Goal: Task Accomplishment & Management: Use online tool/utility

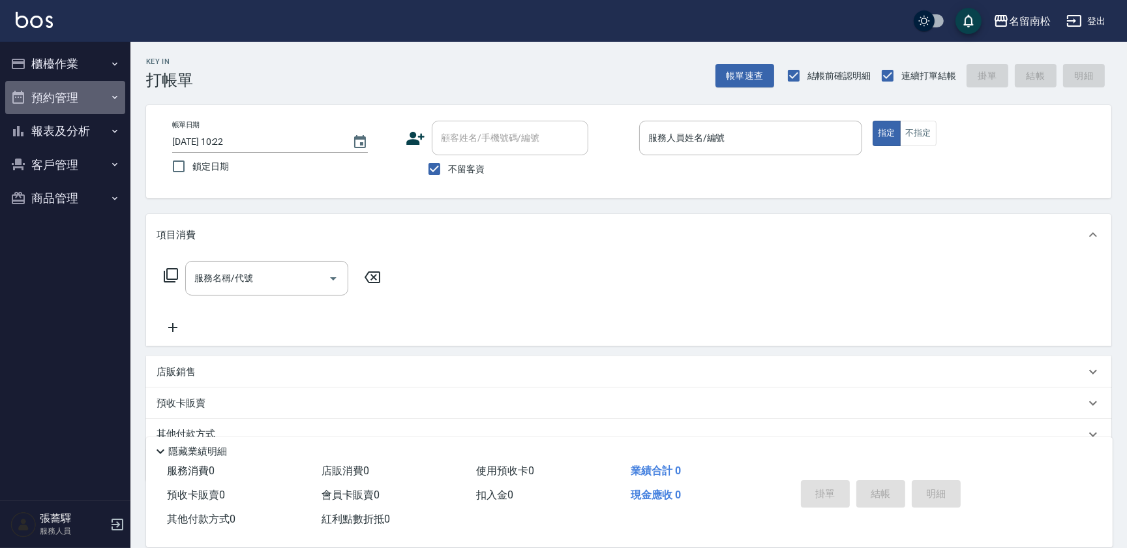
click at [46, 100] on button "預約管理" at bounding box center [65, 98] width 120 height 34
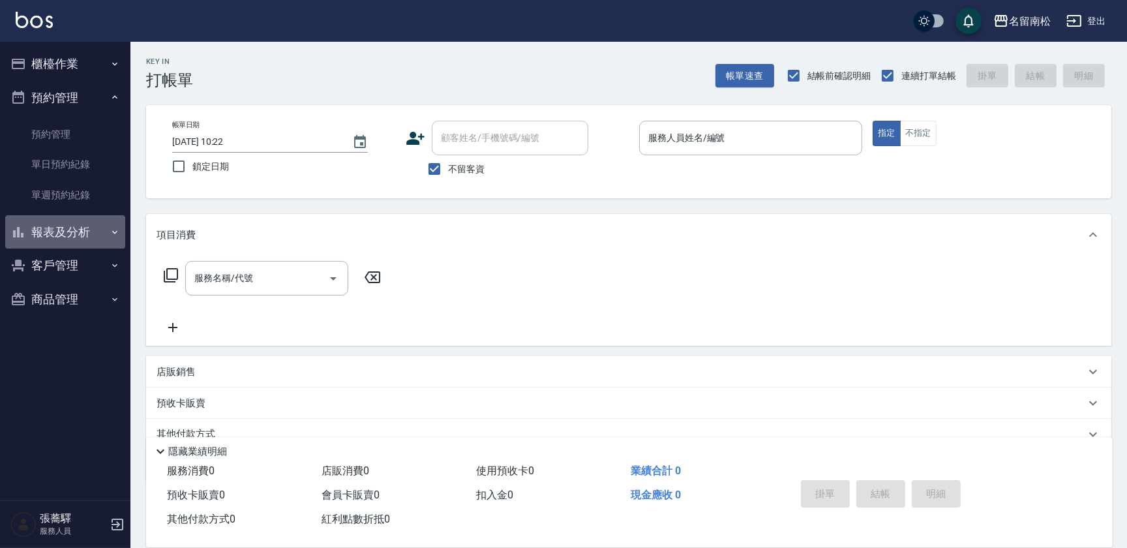
click at [78, 235] on button "報表及分析" at bounding box center [65, 232] width 120 height 34
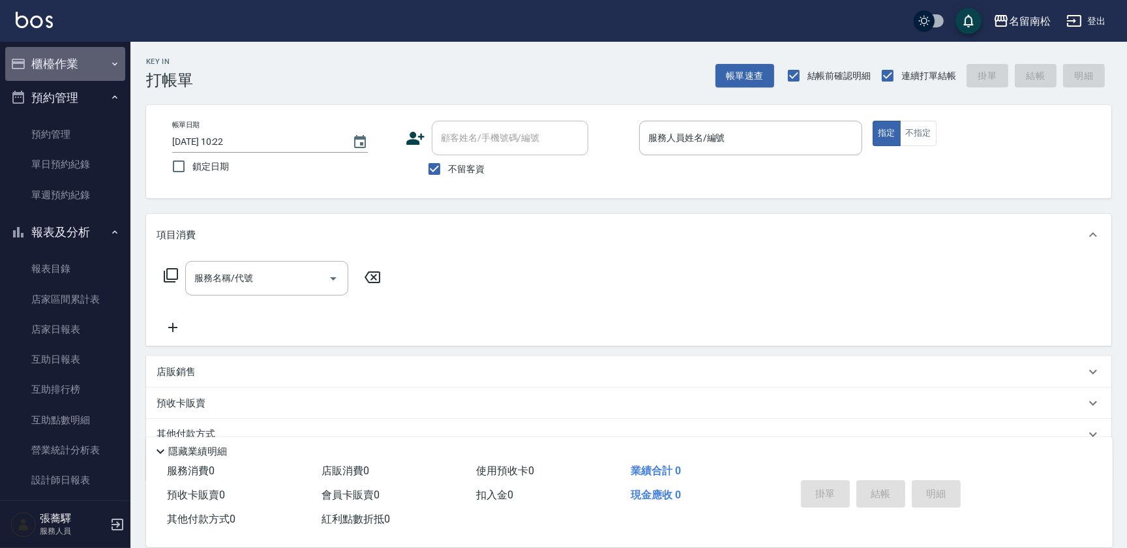
drag, startPoint x: 83, startPoint y: 63, endPoint x: 74, endPoint y: 102, distance: 40.3
click at [83, 64] on button "櫃檯作業" at bounding box center [65, 64] width 120 height 34
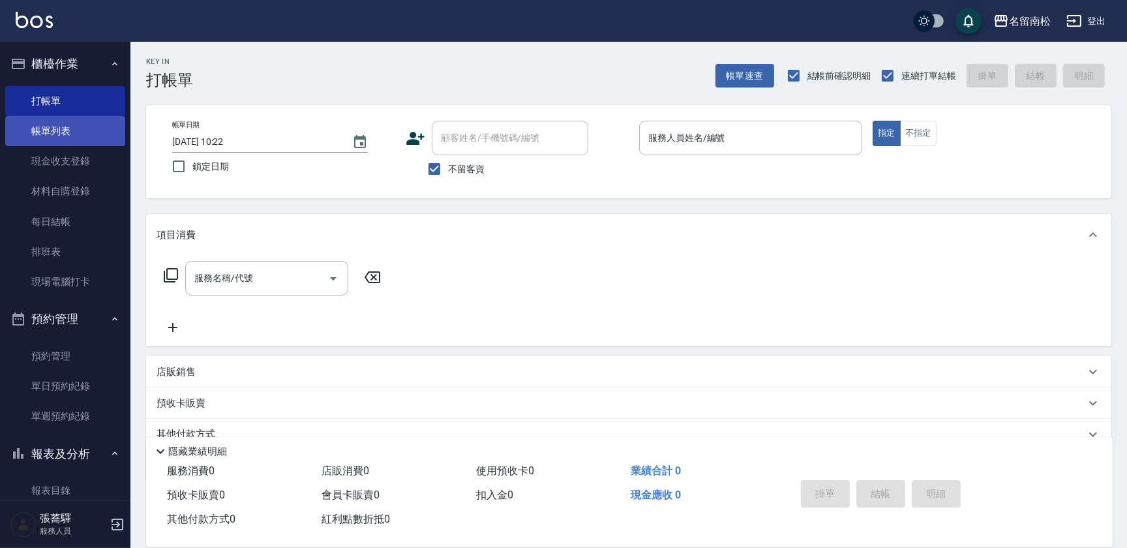
click at [69, 140] on link "帳單列表" at bounding box center [65, 131] width 120 height 30
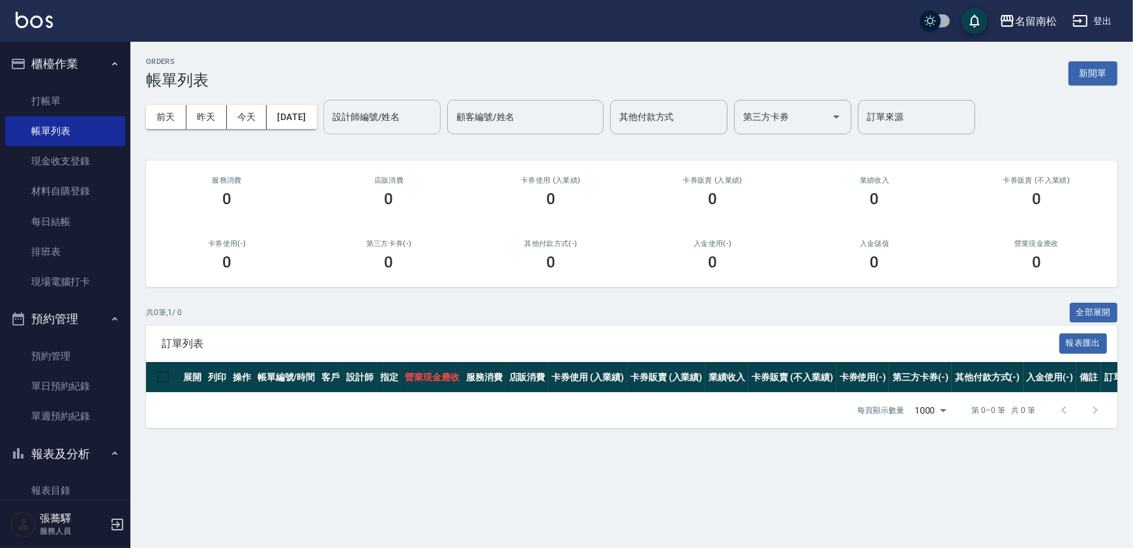
click at [348, 116] on div "設計師編號/姓名" at bounding box center [381, 117] width 117 height 35
type input "[PERSON_NAME]04"
click at [193, 113] on button "昨天" at bounding box center [207, 117] width 40 height 24
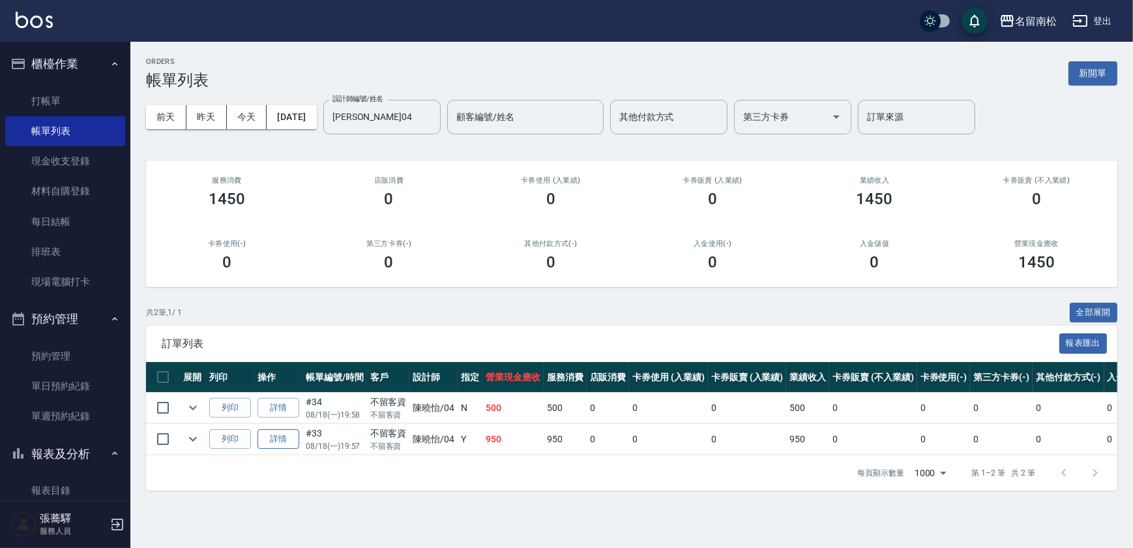
click at [282, 434] on link "詳情" at bounding box center [279, 439] width 42 height 20
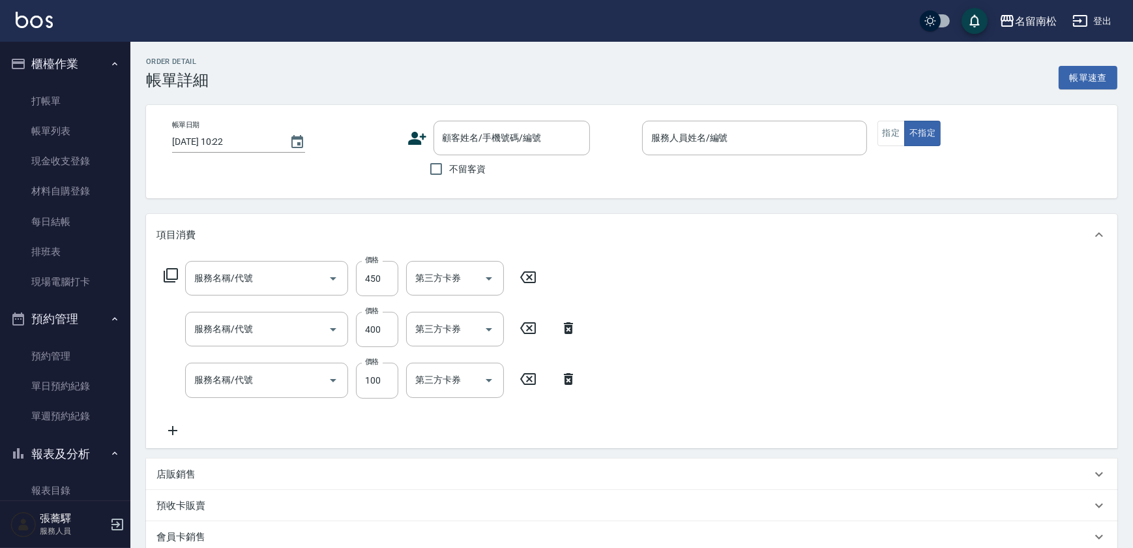
type input "[DATE] 19:57"
checkbox input "true"
type input "[PERSON_NAME]04"
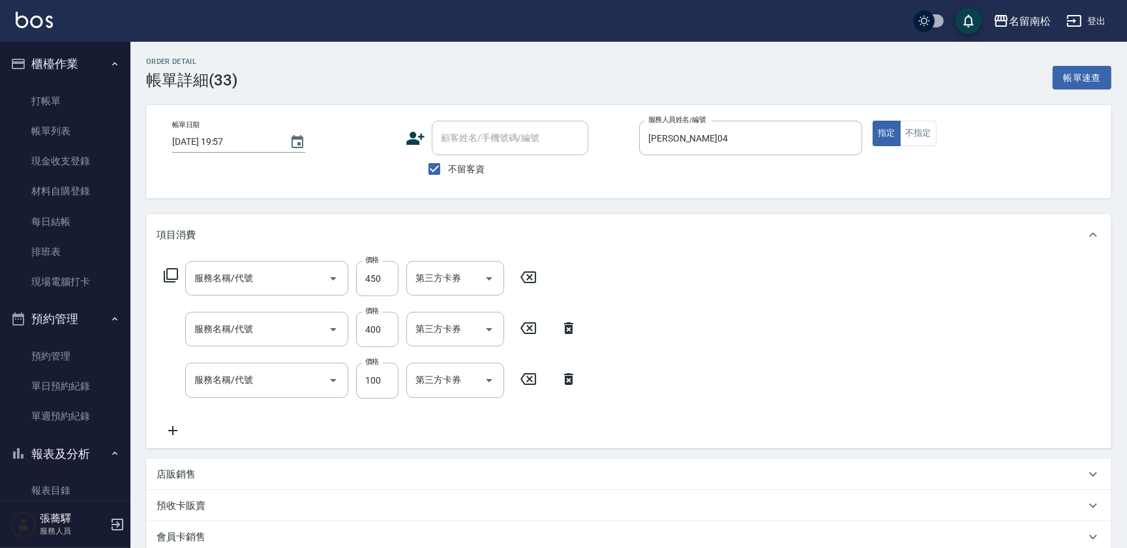
type input "護髮[450](601)"
type input "剪髮(400)(405)"
type input "洗髮[100](201)"
click at [296, 331] on input "剪髮(400)(405)" at bounding box center [248, 329] width 115 height 23
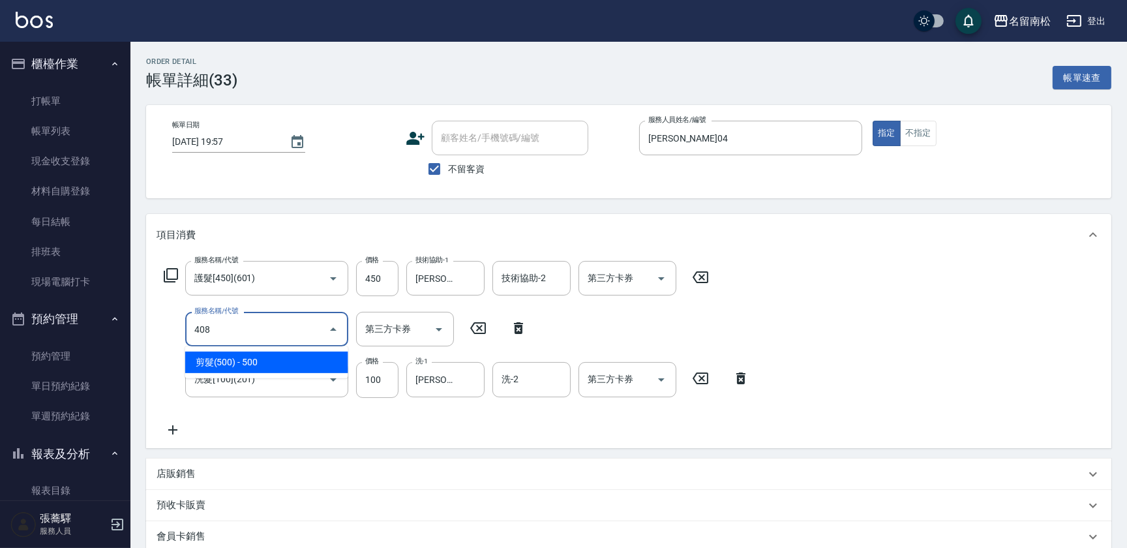
type input "剪髮(500)(408)"
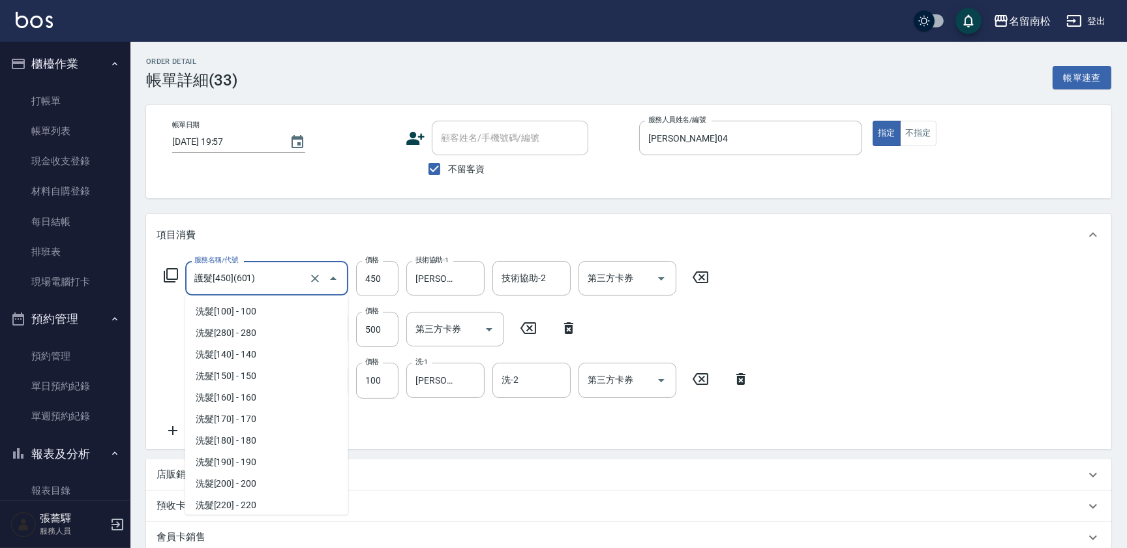
click at [286, 280] on input "護髮[450](601)" at bounding box center [248, 278] width 115 height 23
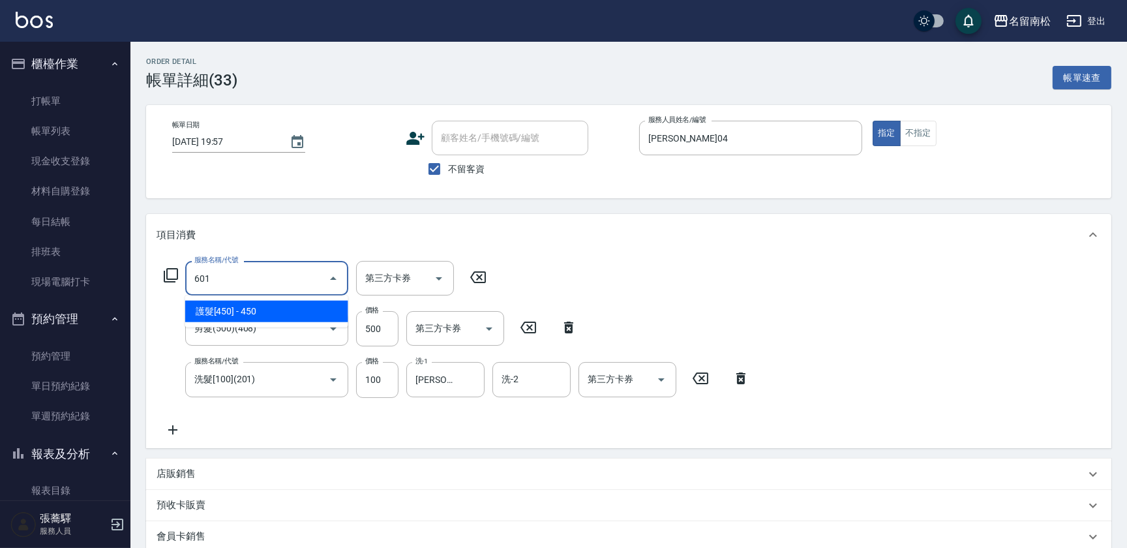
type input "護髮[450](601)"
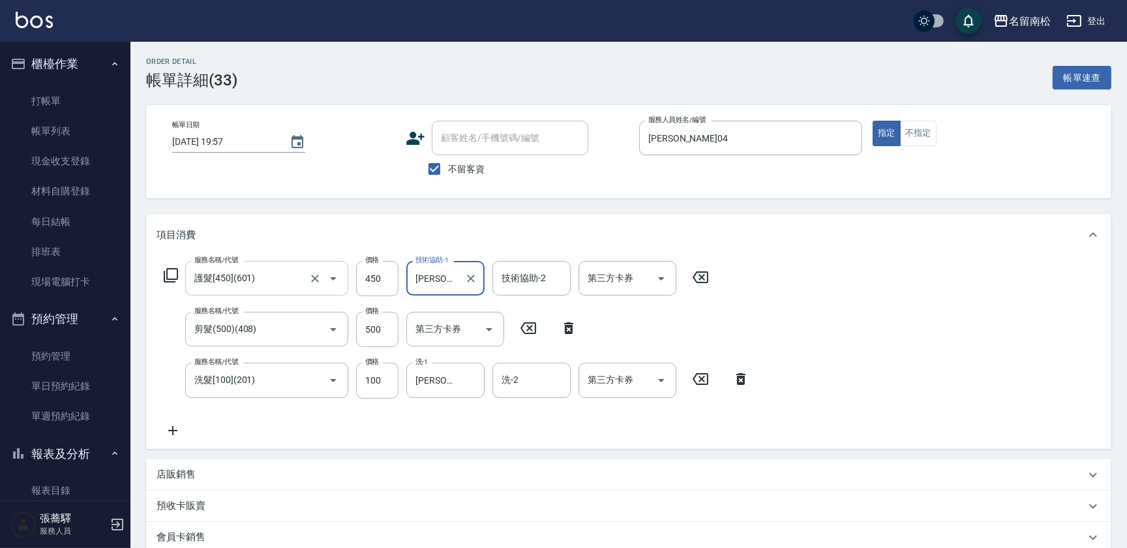
scroll to position [0, 4]
type input "[PERSON_NAME]04"
click at [387, 280] on input "450" at bounding box center [377, 278] width 42 height 35
type input "350"
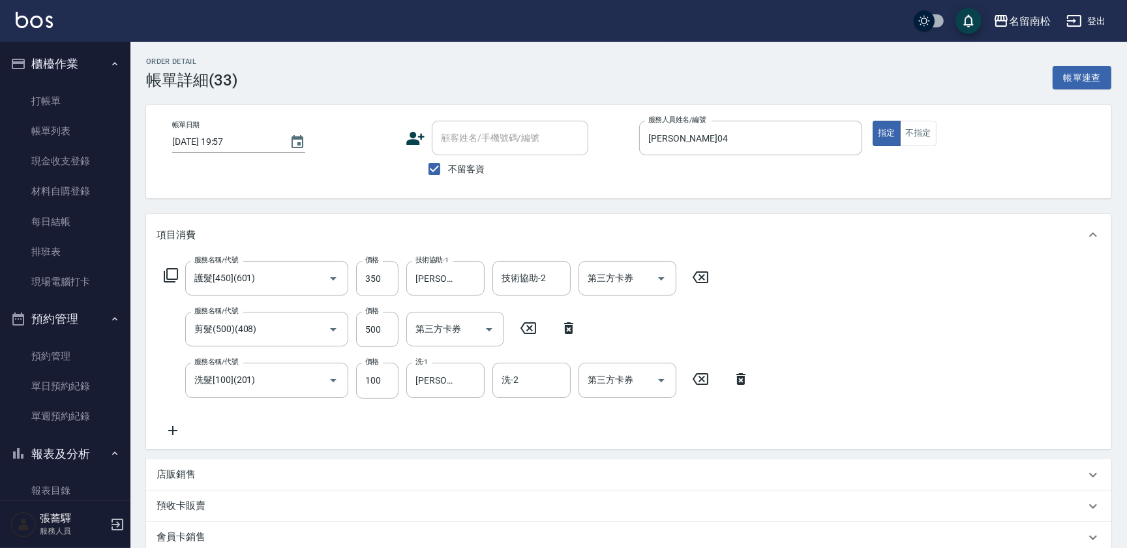
click at [939, 268] on div "服務名稱/代號 護髮[450](601) 服務名稱/代號 價格 350 價格 技術協助-1 [PERSON_NAME]-04 技術協助-1 技術協助-2 技術…" at bounding box center [628, 352] width 965 height 192
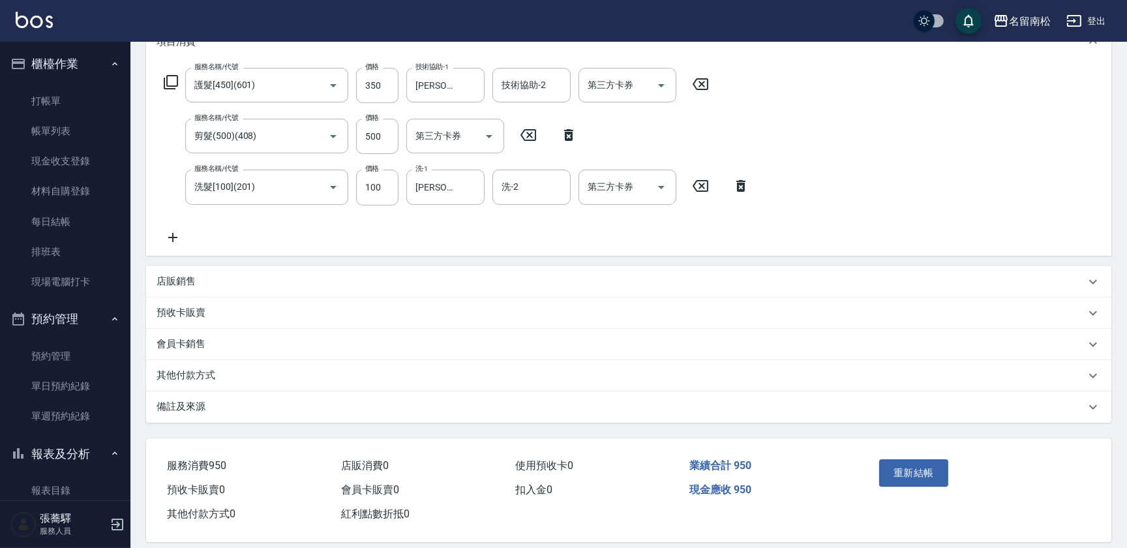
scroll to position [205, 0]
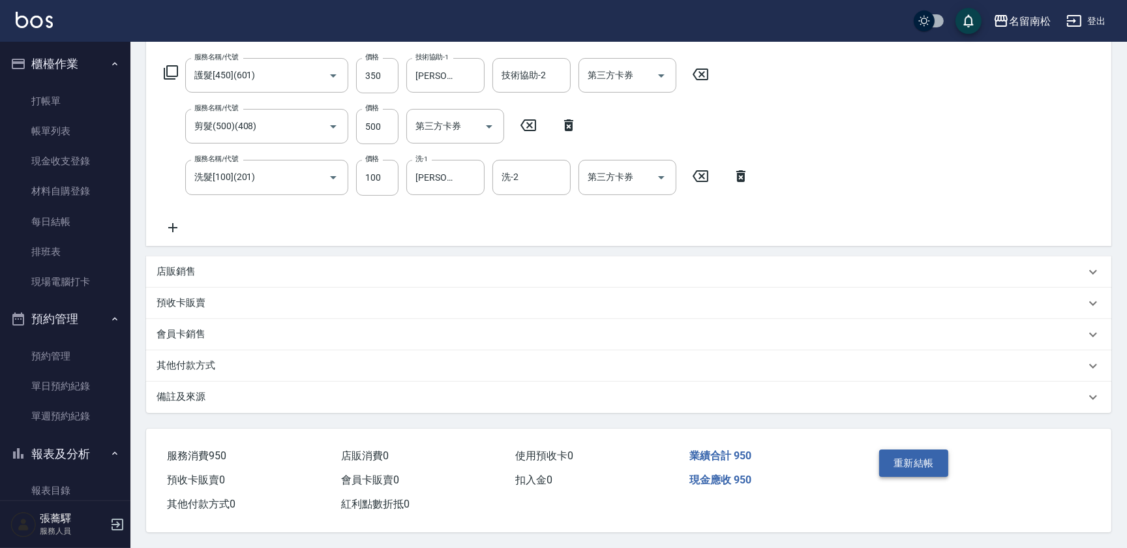
click at [942, 461] on button "重新結帳" at bounding box center [913, 462] width 69 height 27
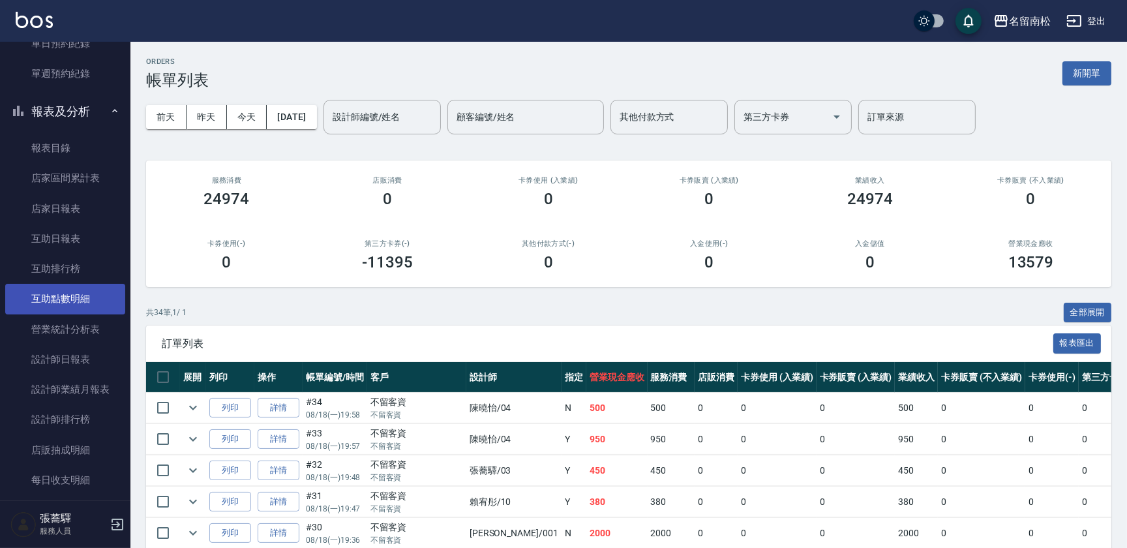
scroll to position [415, 0]
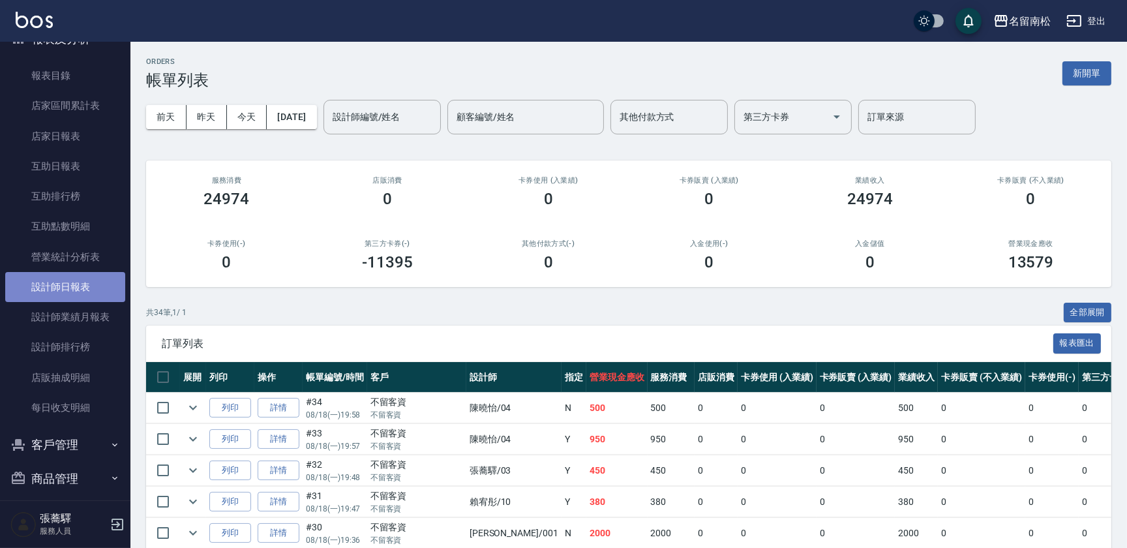
click at [89, 297] on link "設計師日報表" at bounding box center [65, 287] width 120 height 30
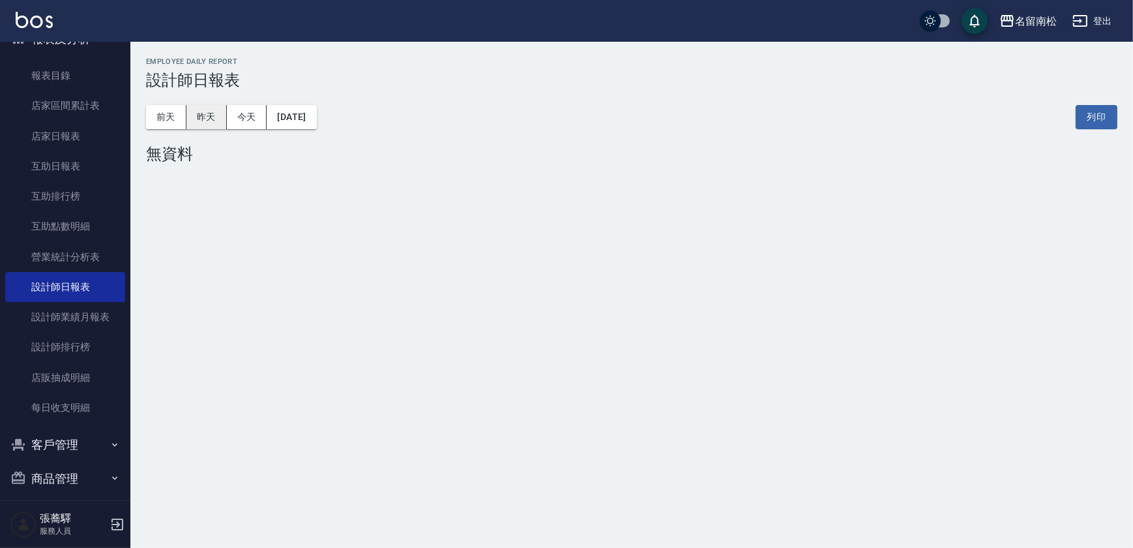
click at [204, 115] on button "昨天" at bounding box center [207, 117] width 40 height 24
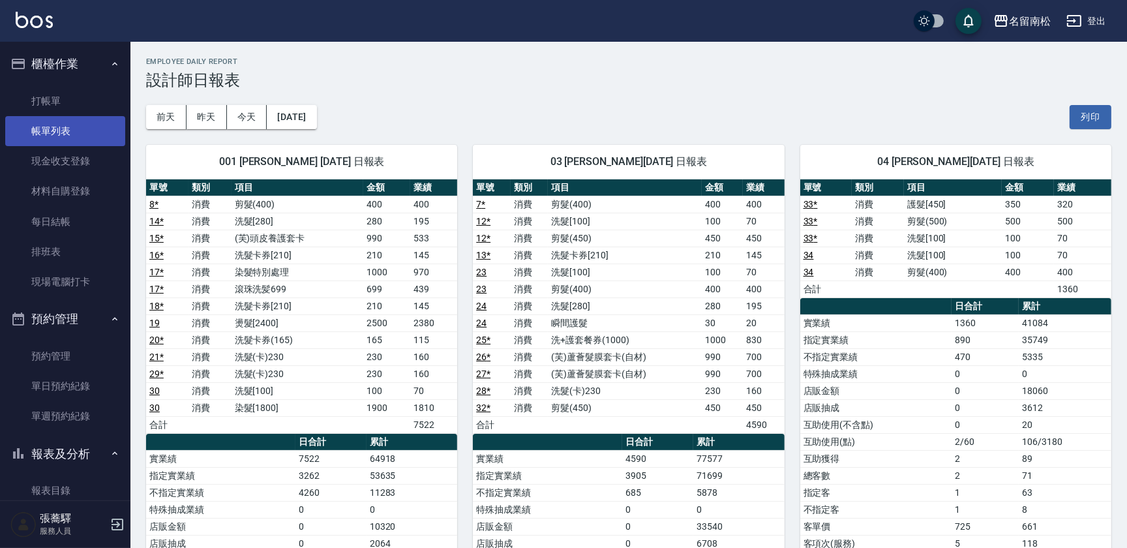
click at [76, 121] on link "帳單列表" at bounding box center [65, 131] width 120 height 30
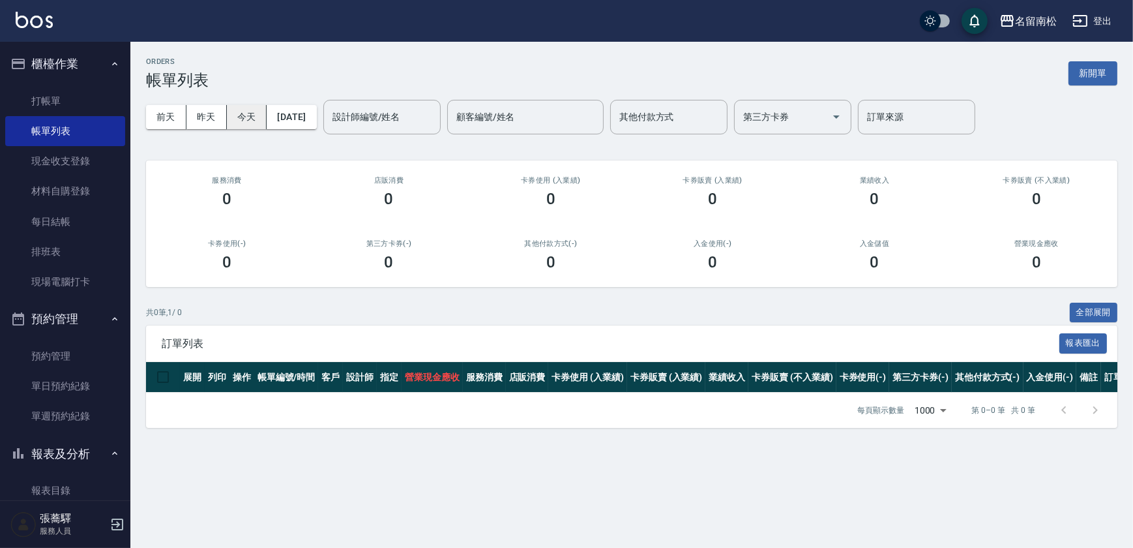
drag, startPoint x: 209, startPoint y: 123, endPoint x: 229, endPoint y: 113, distance: 22.5
click at [208, 123] on button "昨天" at bounding box center [207, 117] width 40 height 24
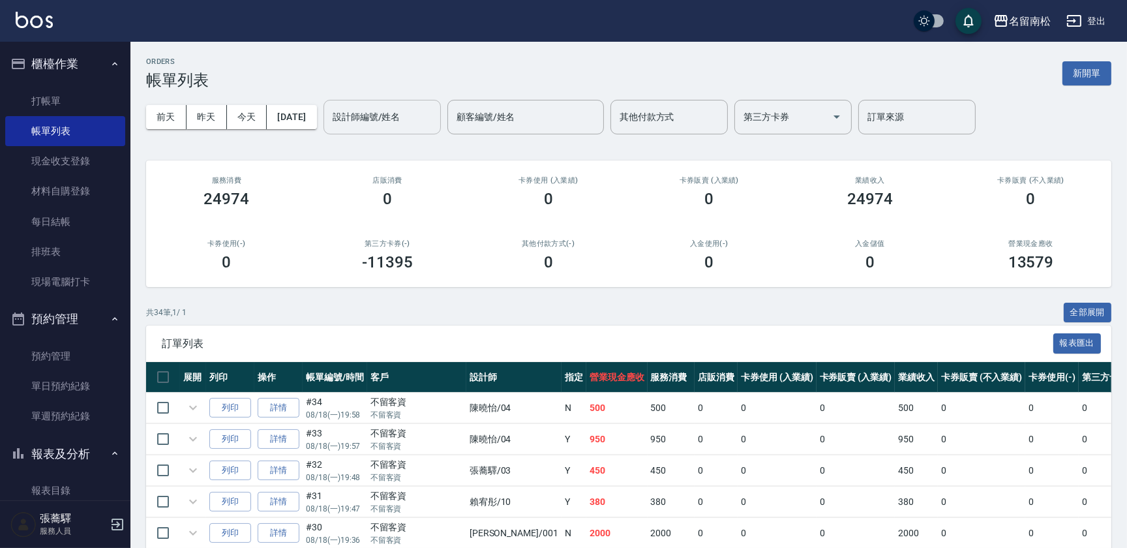
click at [419, 115] on input "設計師編號/姓名" at bounding box center [382, 117] width 106 height 23
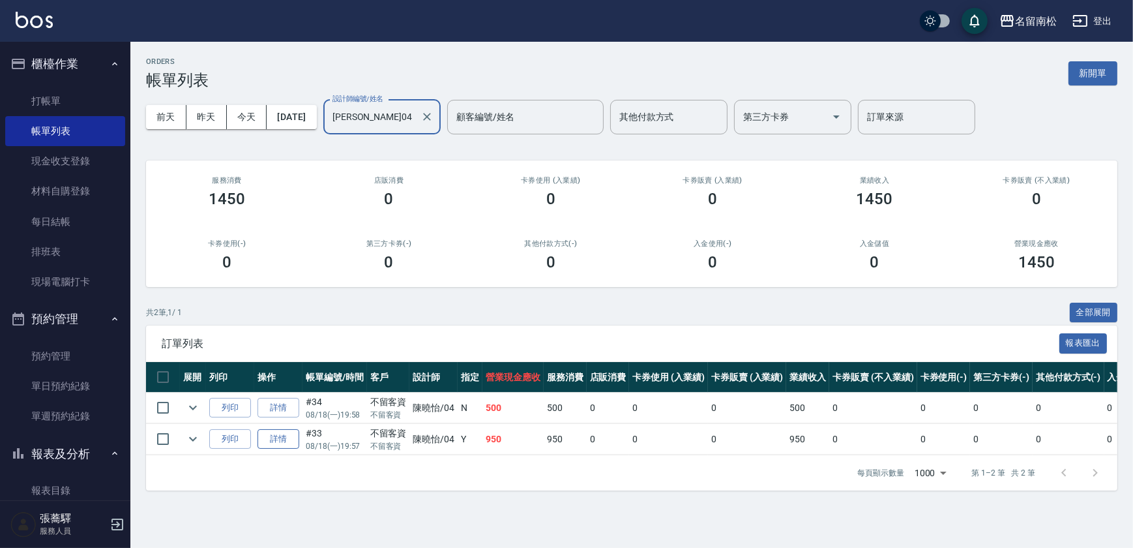
type input "[PERSON_NAME]04"
click at [271, 436] on link "詳情" at bounding box center [279, 439] width 42 height 20
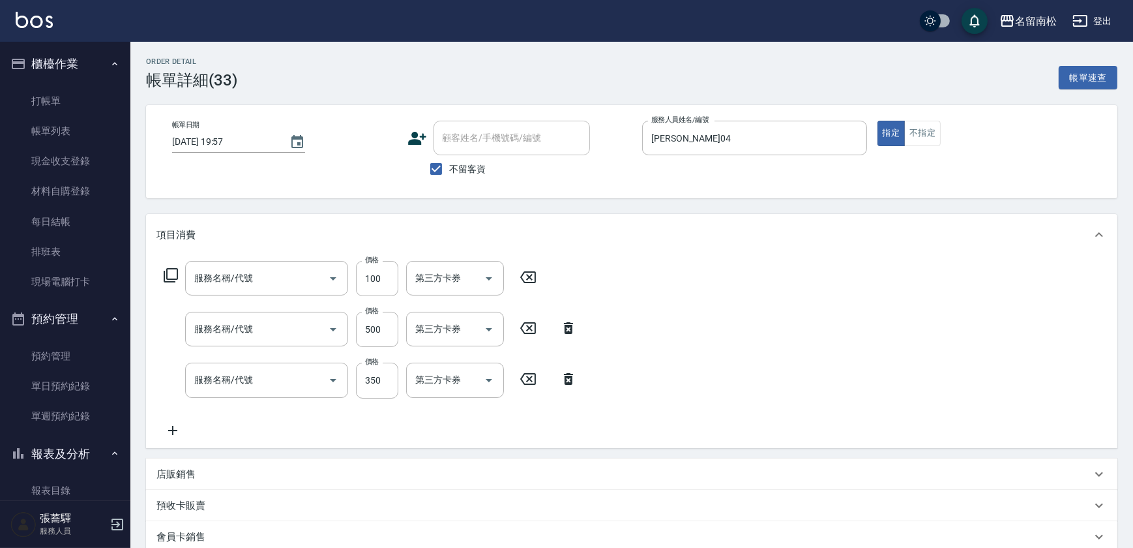
type input "[DATE] 19:57"
checkbox input "true"
type input "[PERSON_NAME]04"
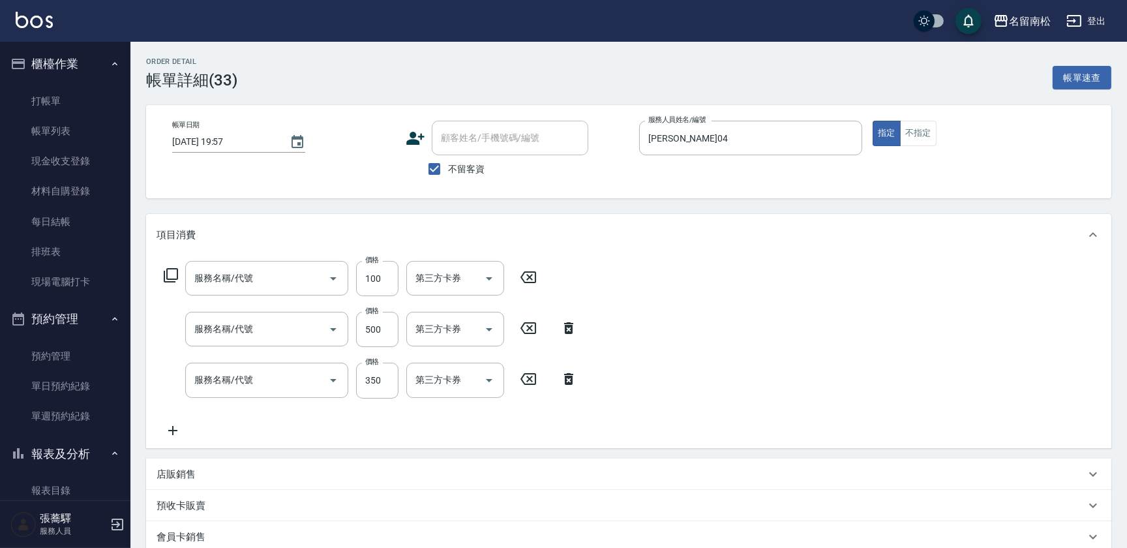
type input "洗髮[100](201)"
type input "剪髮(500)(408)"
type input "護髮[450](601)"
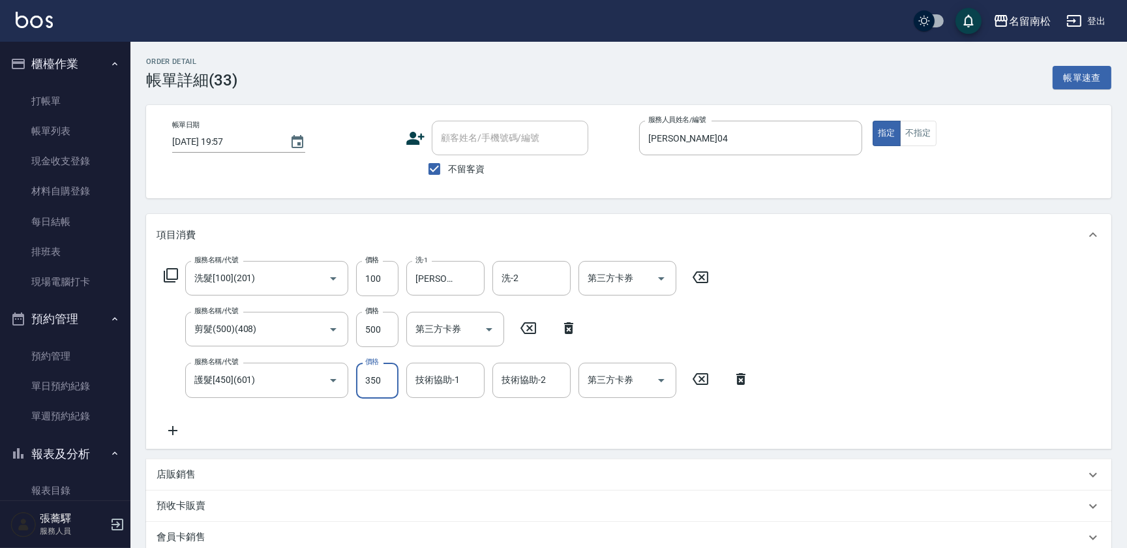
click at [372, 383] on input "350" at bounding box center [377, 380] width 42 height 35
type input "450"
type input "[PERSON_NAME]04"
click at [287, 340] on div "剪髮(500)(408) 服務名稱/代號" at bounding box center [266, 329] width 163 height 35
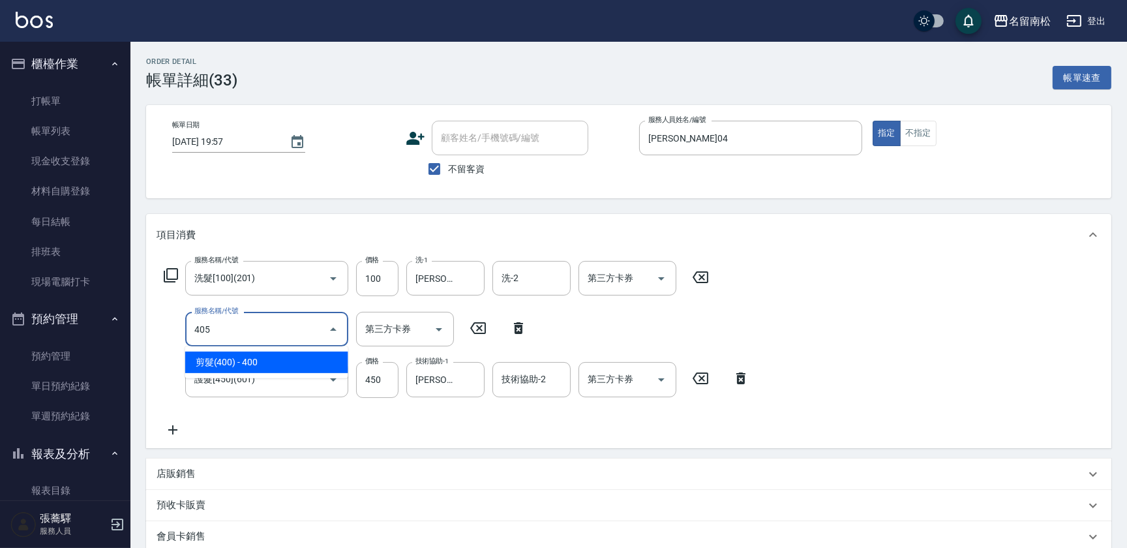
type input "剪髮(400)(405)"
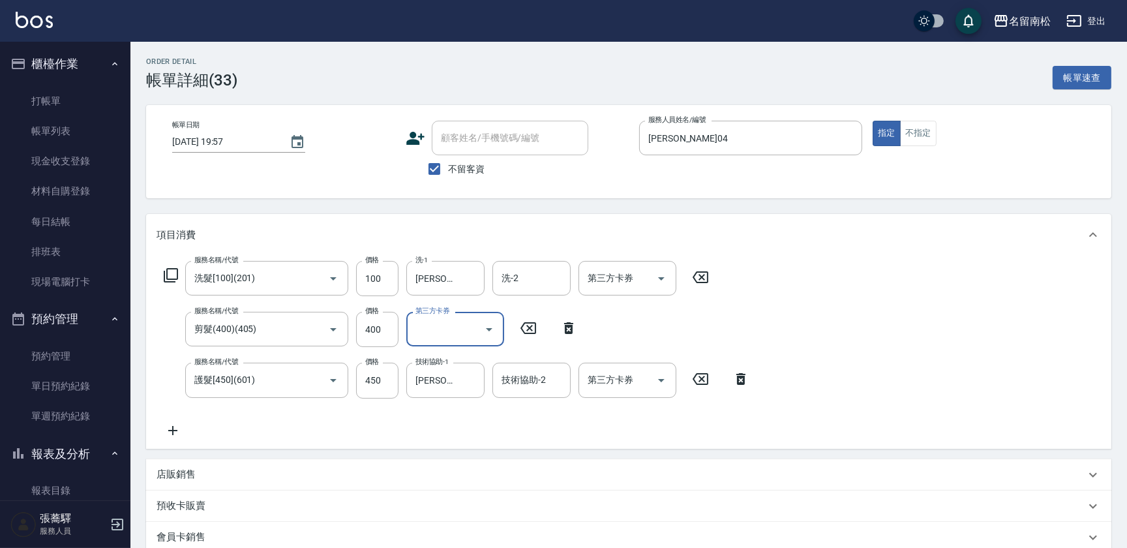
scroll to position [205, 0]
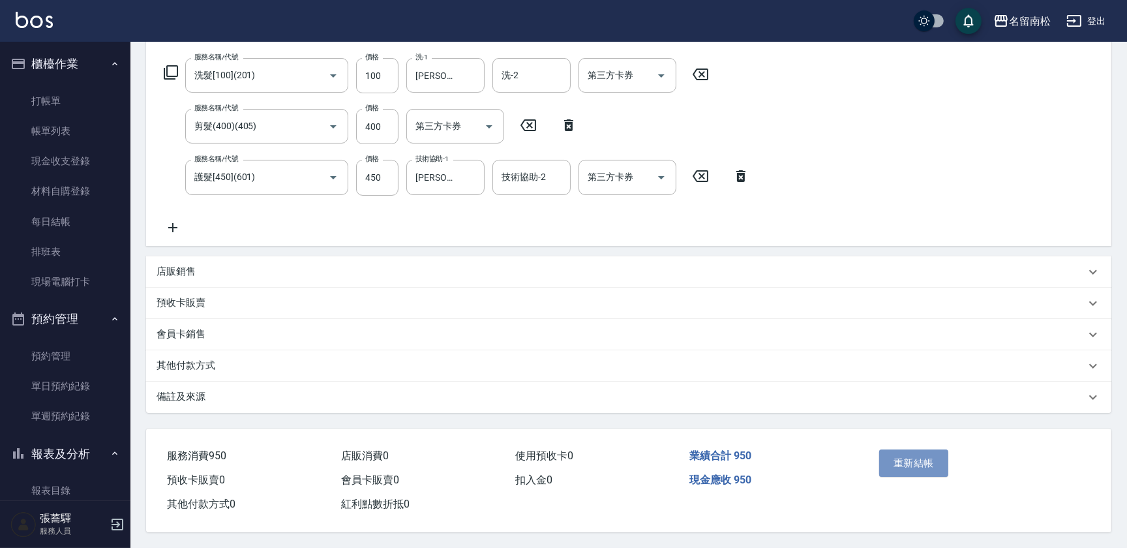
click at [916, 460] on button "重新結帳" at bounding box center [913, 462] width 69 height 27
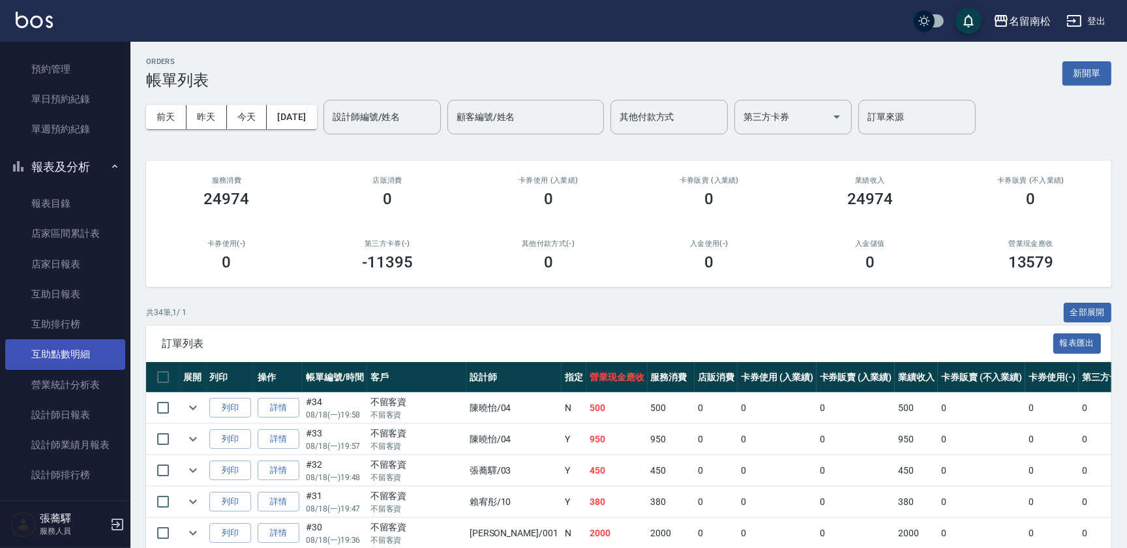
scroll to position [296, 0]
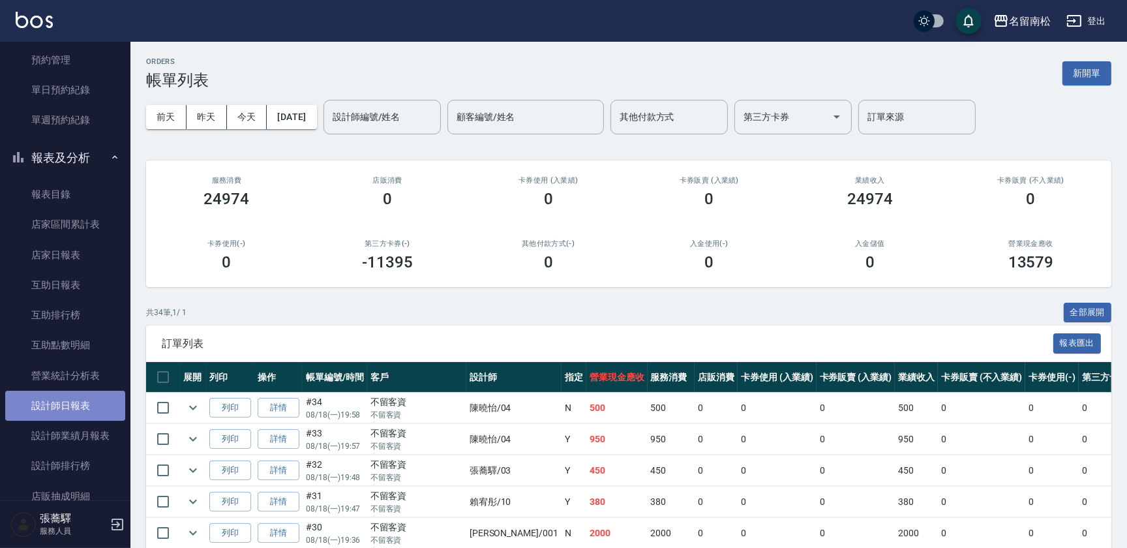
click at [85, 406] on link "設計師日報表" at bounding box center [65, 406] width 120 height 30
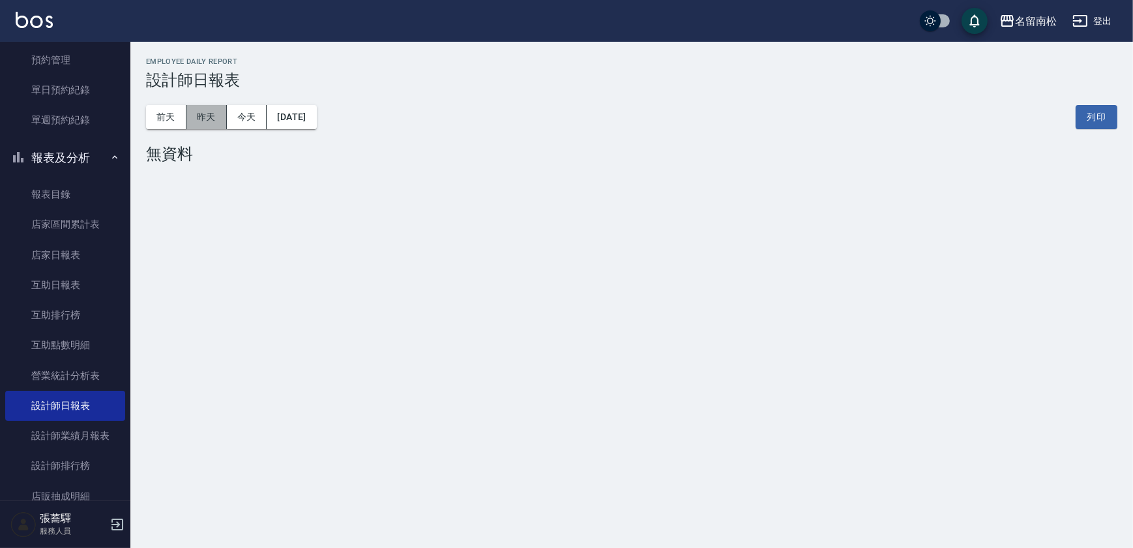
click at [203, 121] on button "昨天" at bounding box center [207, 117] width 40 height 24
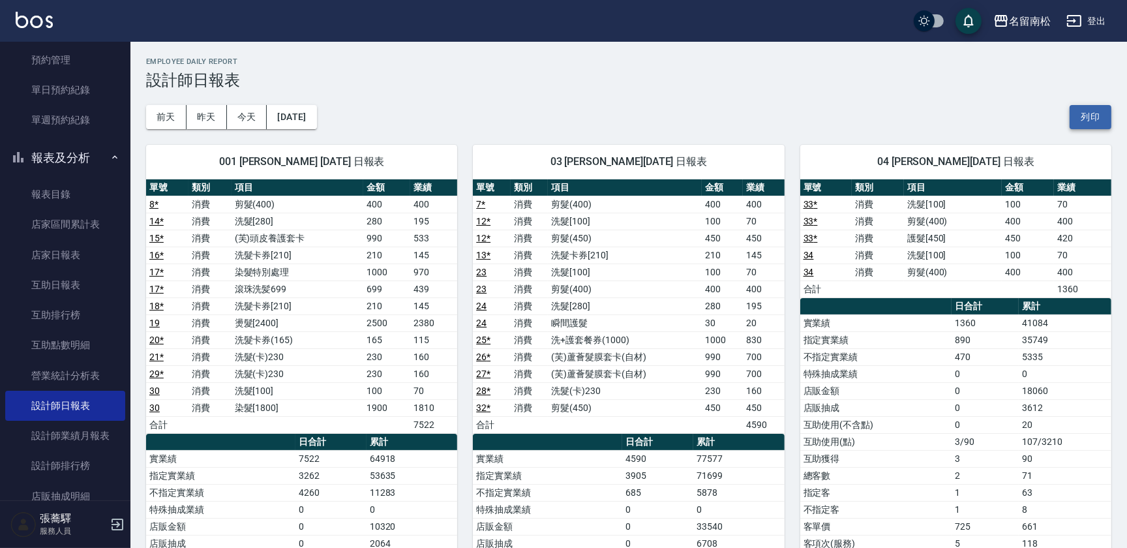
click at [1092, 124] on button "列印" at bounding box center [1091, 117] width 42 height 24
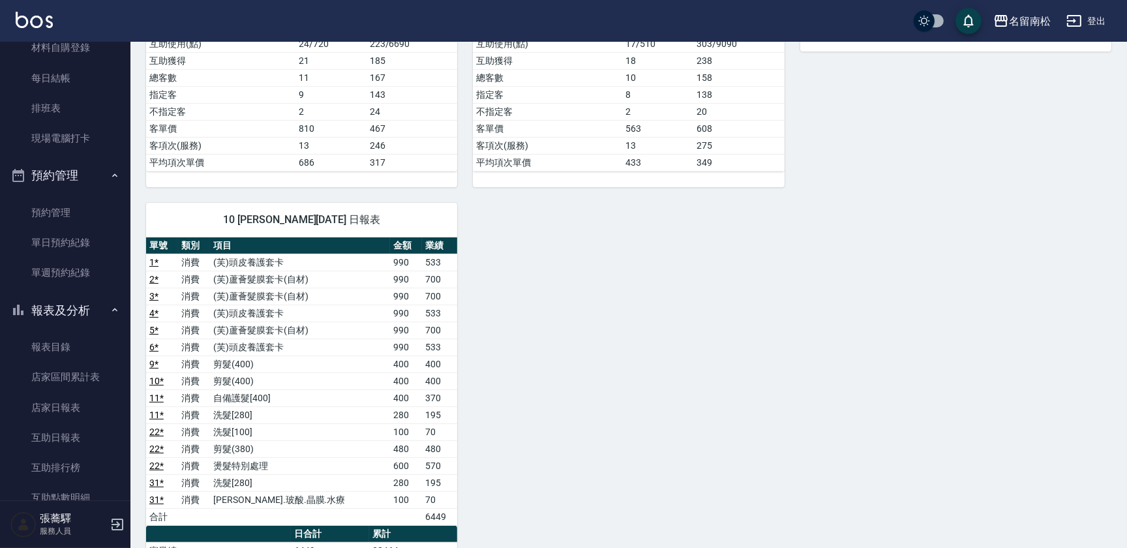
scroll to position [237, 0]
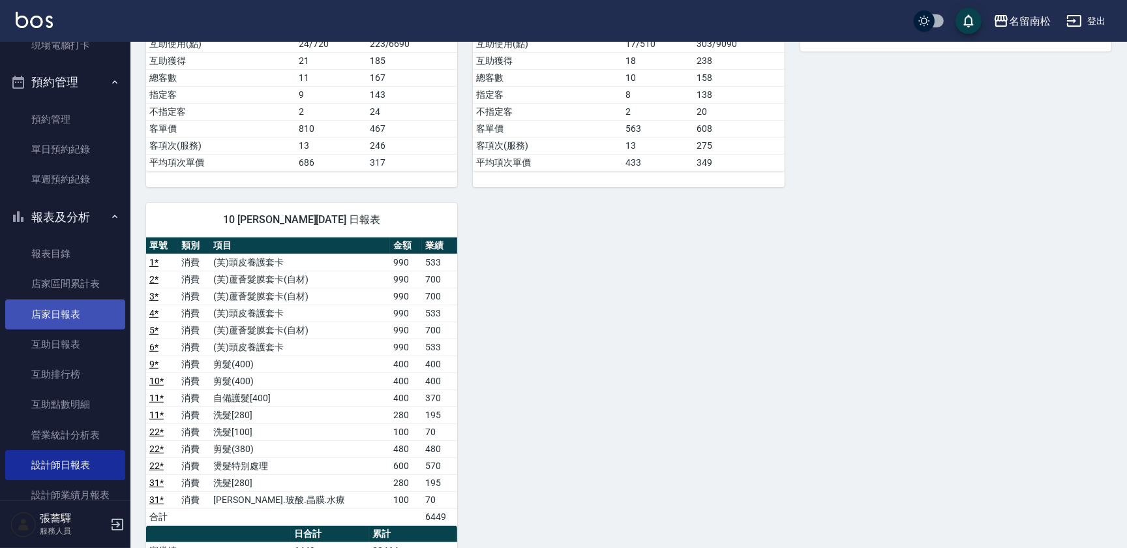
click at [94, 315] on link "店家日報表" at bounding box center [65, 314] width 120 height 30
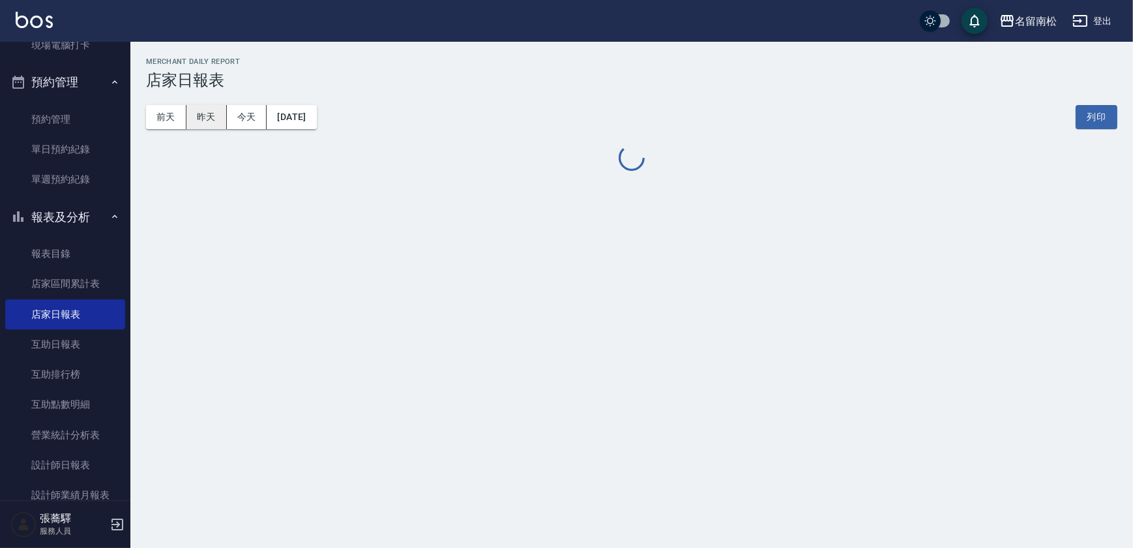
click at [209, 119] on button "昨天" at bounding box center [207, 117] width 40 height 24
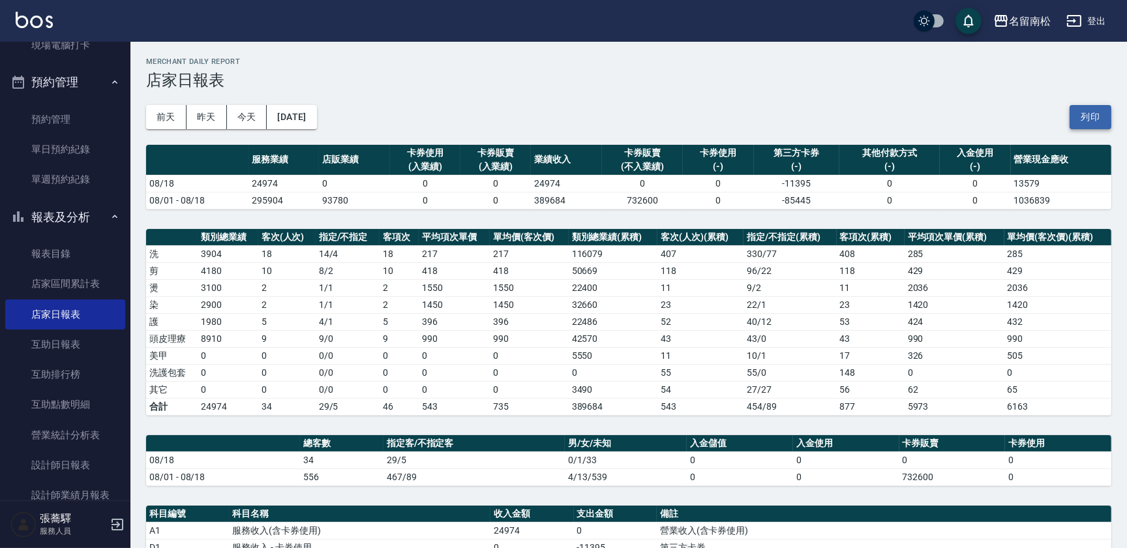
click at [1082, 125] on button "列印" at bounding box center [1091, 117] width 42 height 24
click at [83, 341] on link "互助日報表" at bounding box center [65, 344] width 120 height 30
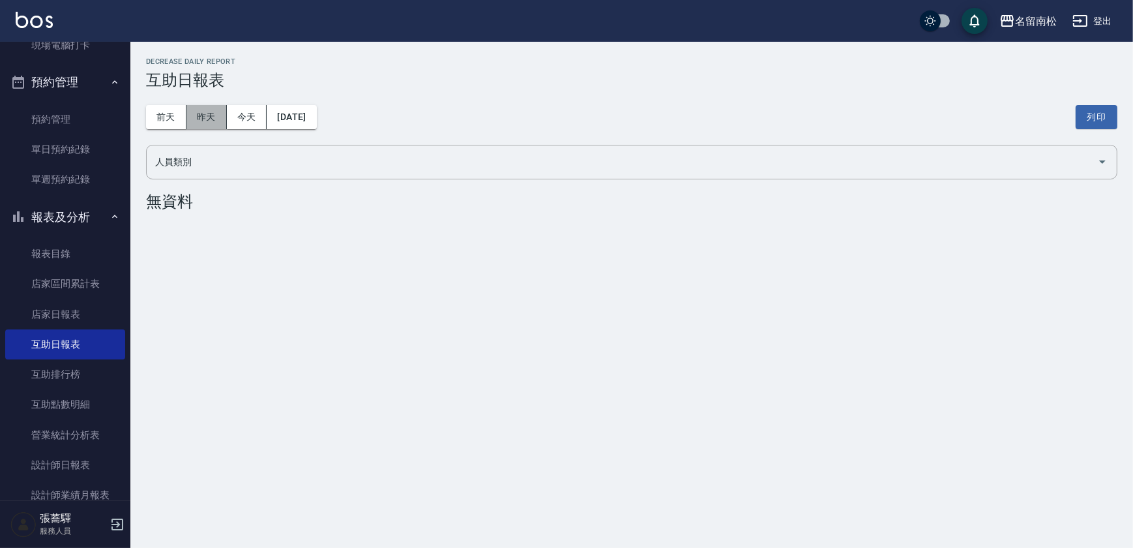
click at [207, 109] on button "昨天" at bounding box center [207, 117] width 40 height 24
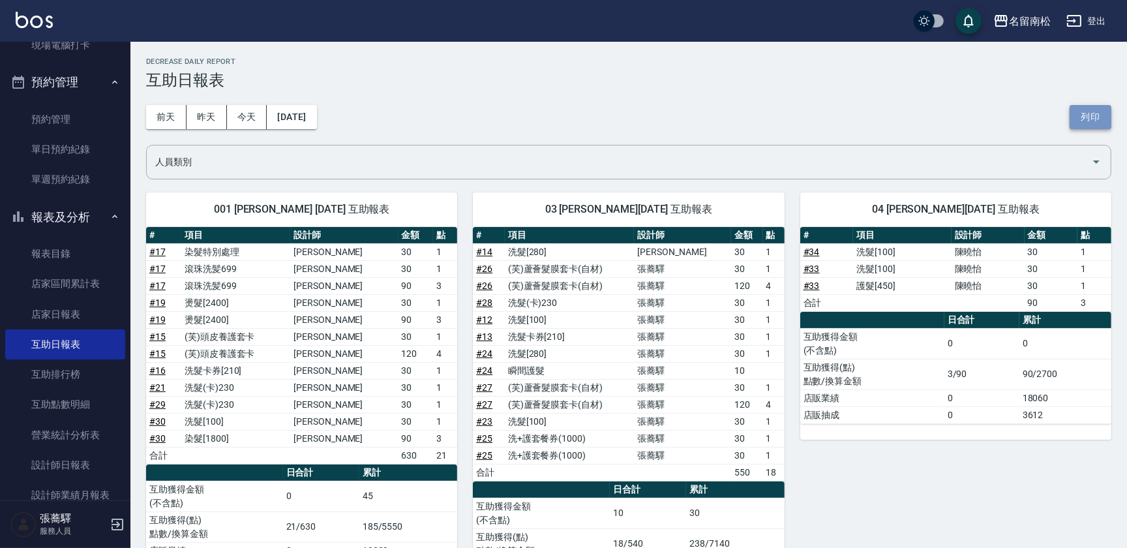
click at [1091, 117] on button "列印" at bounding box center [1091, 117] width 42 height 24
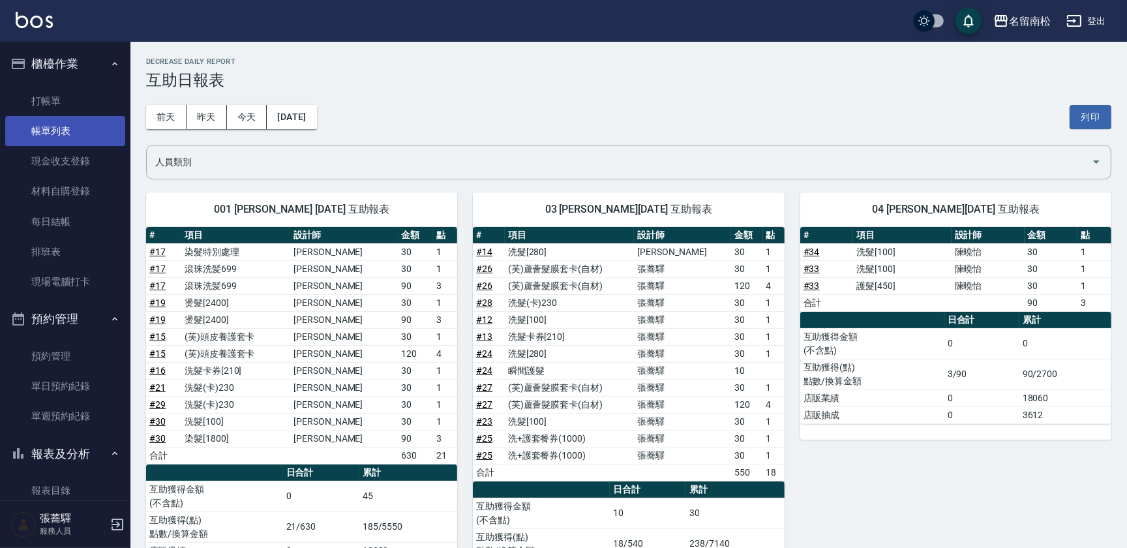
click at [67, 135] on link "帳單列表" at bounding box center [65, 131] width 120 height 30
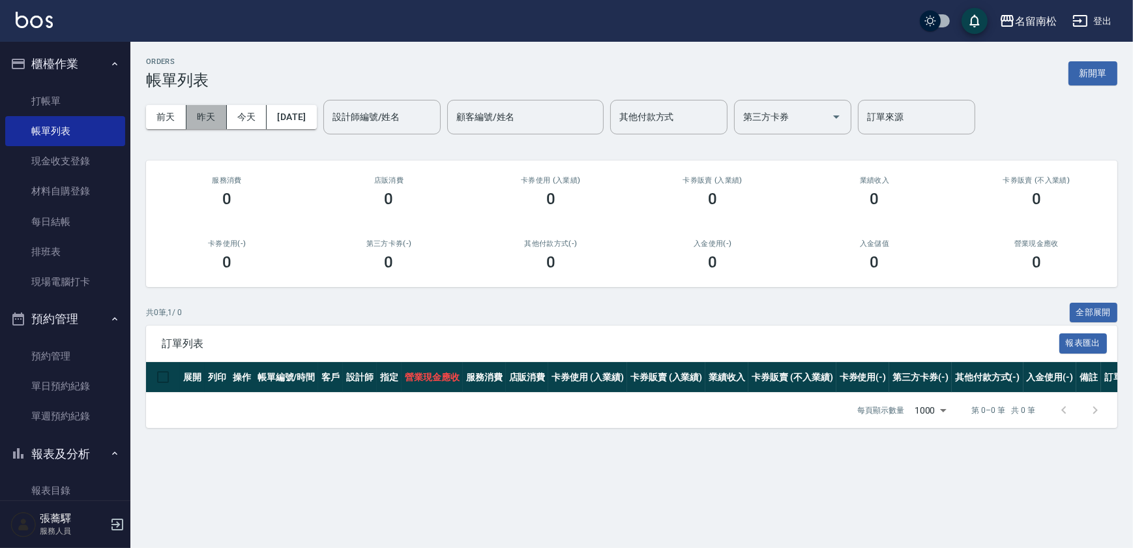
click at [209, 117] on button "昨天" at bounding box center [207, 117] width 40 height 24
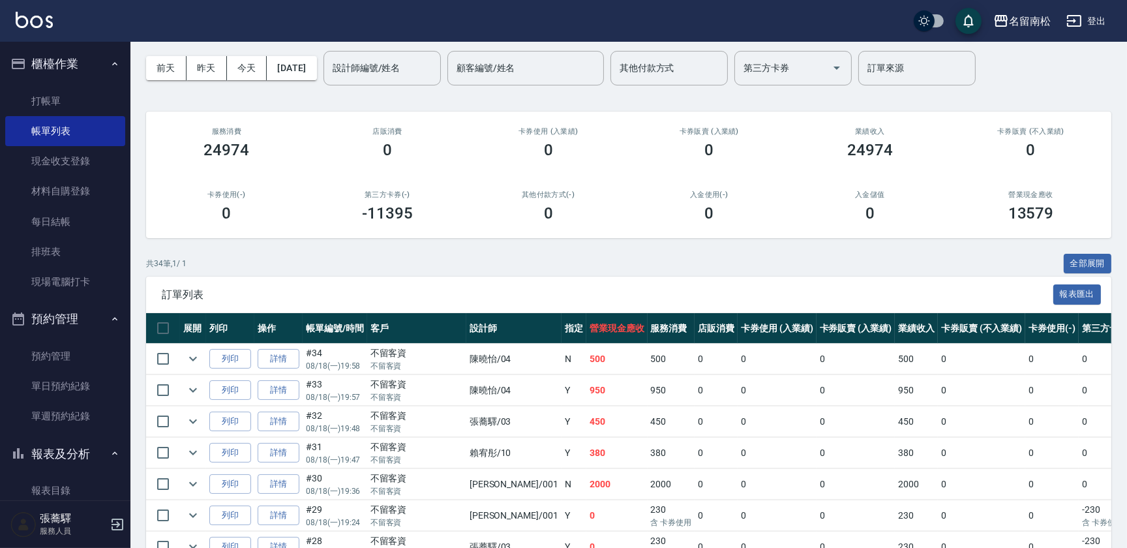
scroll to position [177, 0]
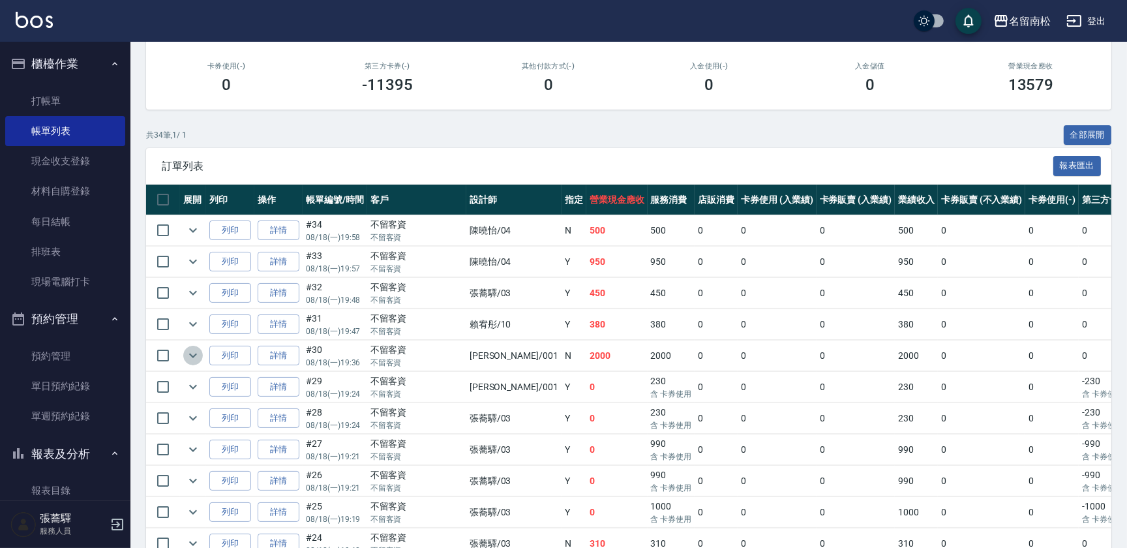
click at [195, 349] on icon "expand row" at bounding box center [193, 356] width 16 height 16
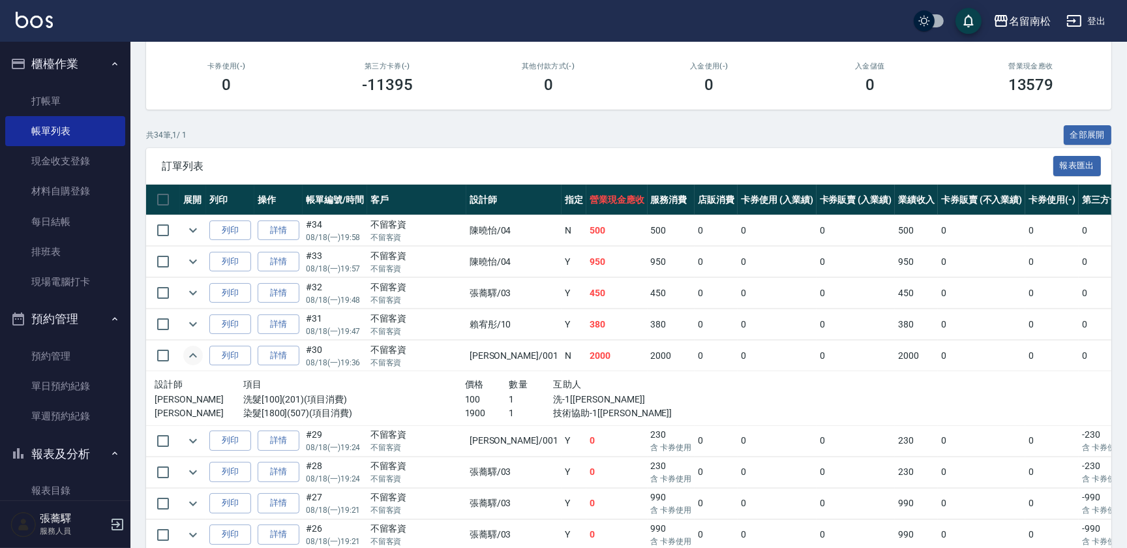
scroll to position [0, 0]
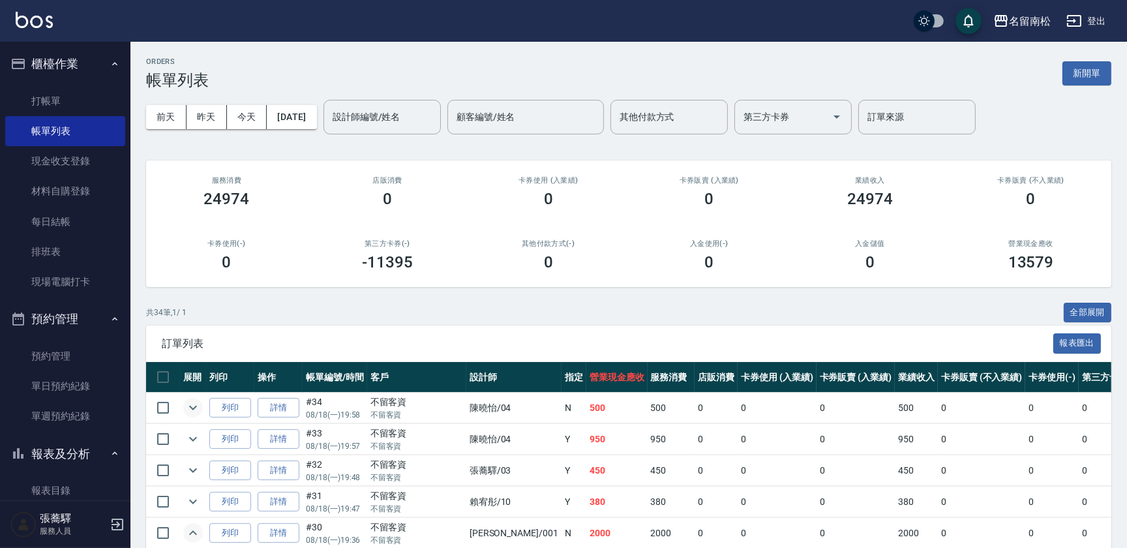
click at [196, 409] on icon "expand row" at bounding box center [193, 408] width 16 height 16
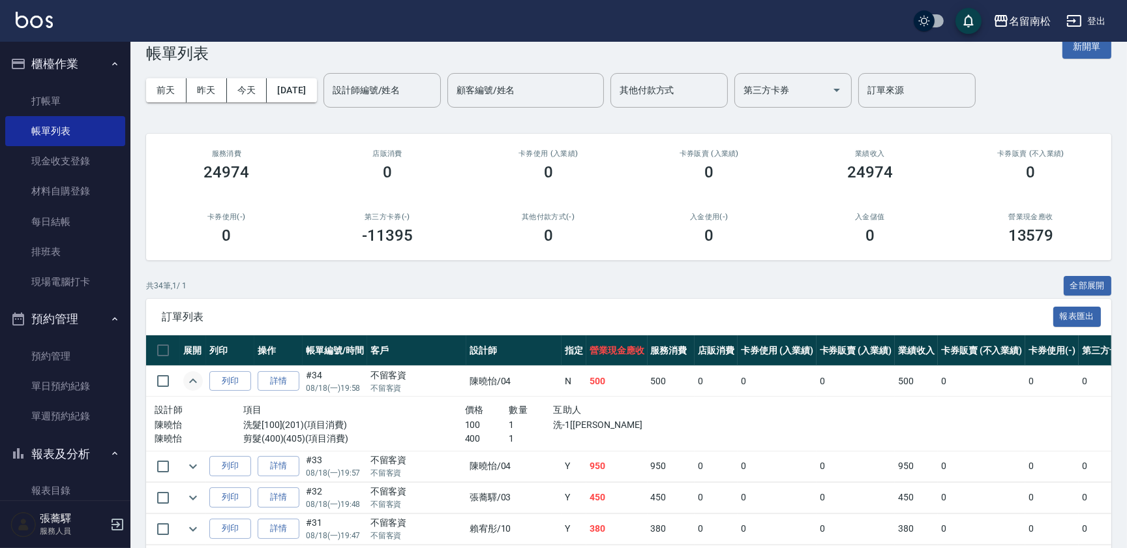
scroll to position [59, 0]
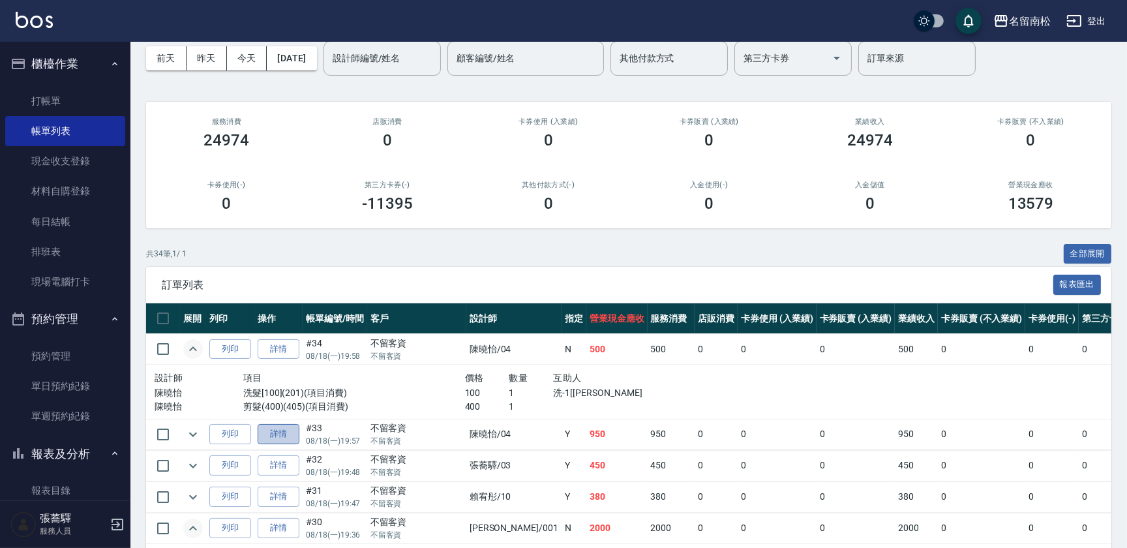
click at [296, 436] on link "詳情" at bounding box center [279, 434] width 42 height 20
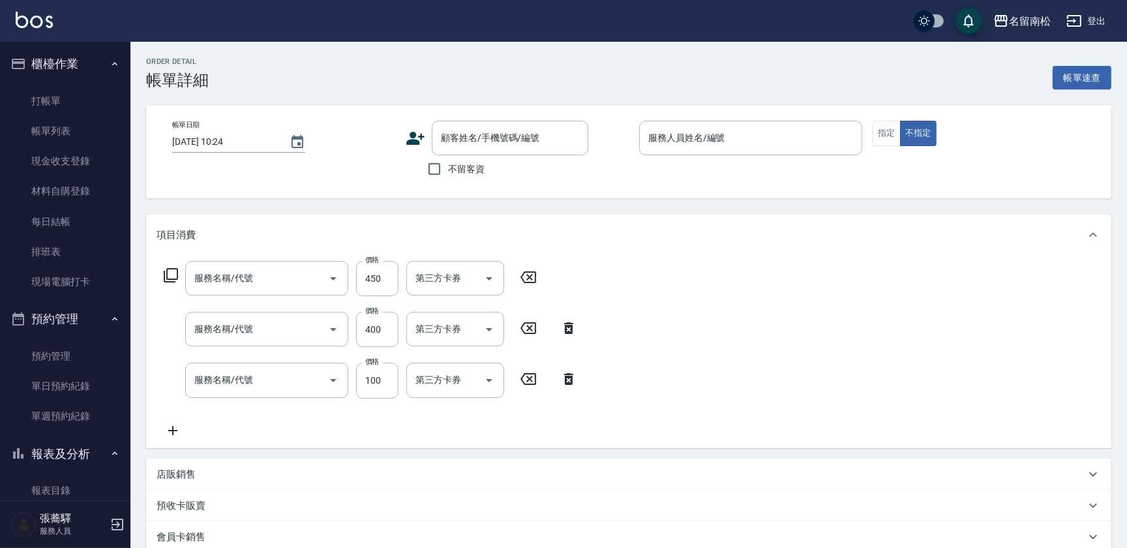
type input "[DATE] 19:57"
checkbox input "true"
type input "[PERSON_NAME]04"
type input "護髮[450](601)"
type input "剪髮(400)(405)"
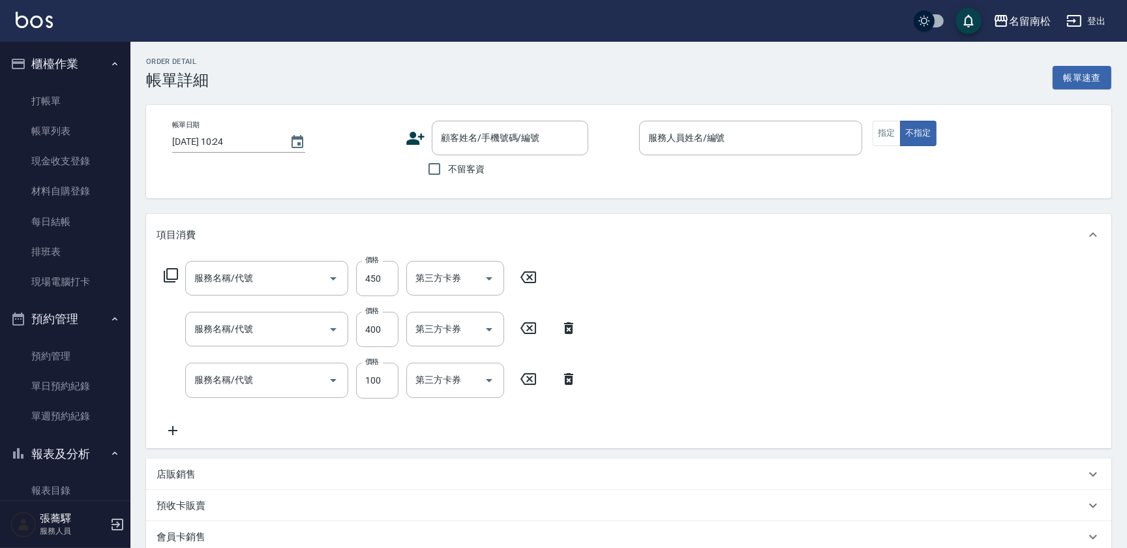
type input "洗髮[100](201)"
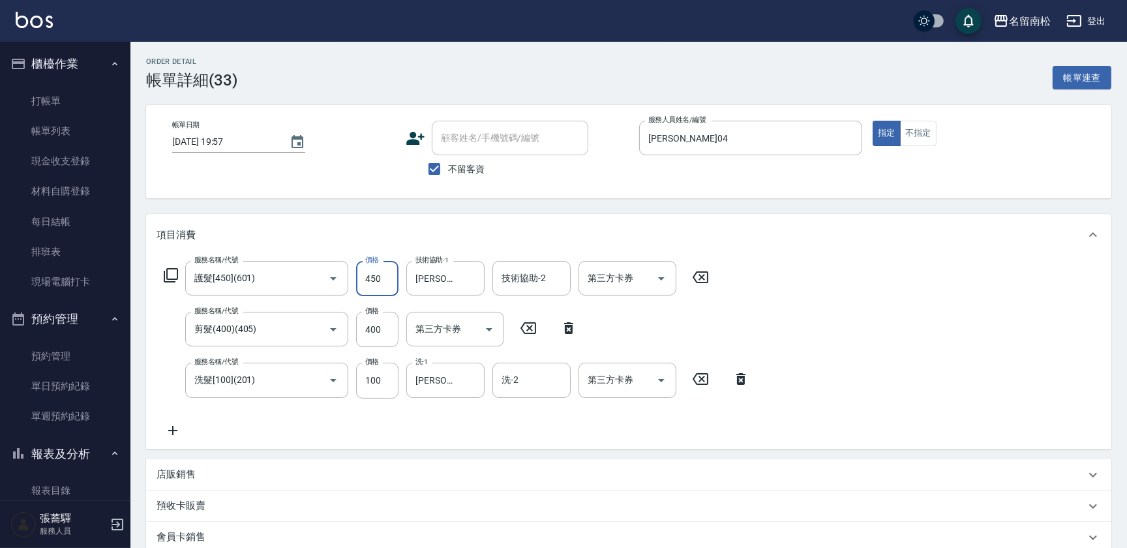
click at [389, 274] on input "450" at bounding box center [377, 278] width 42 height 35
type input "350"
click at [385, 339] on input "400" at bounding box center [377, 329] width 42 height 35
type input "408"
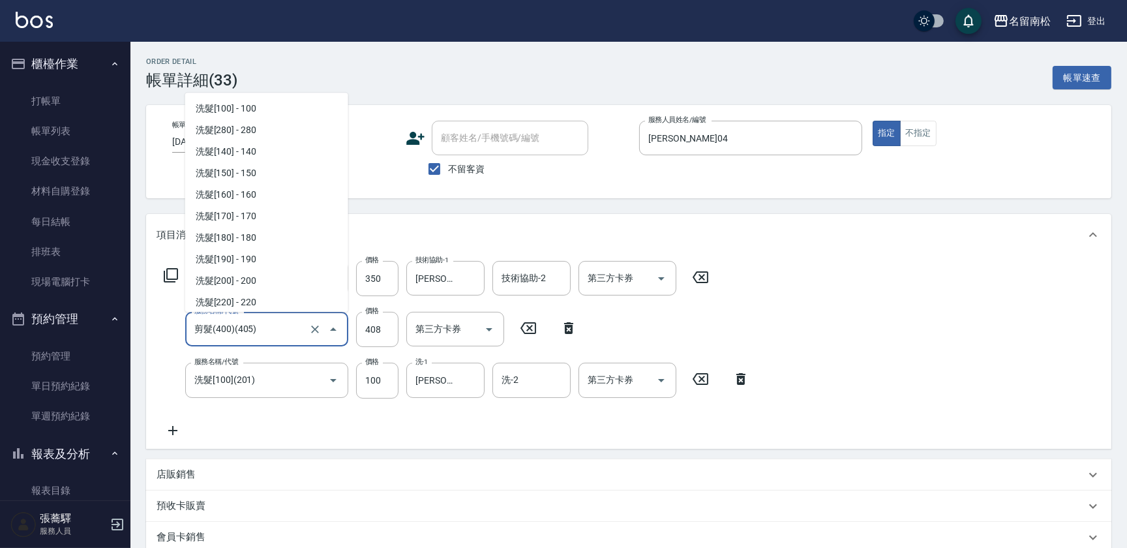
click at [305, 339] on input "剪髮(400)(405)" at bounding box center [248, 329] width 115 height 23
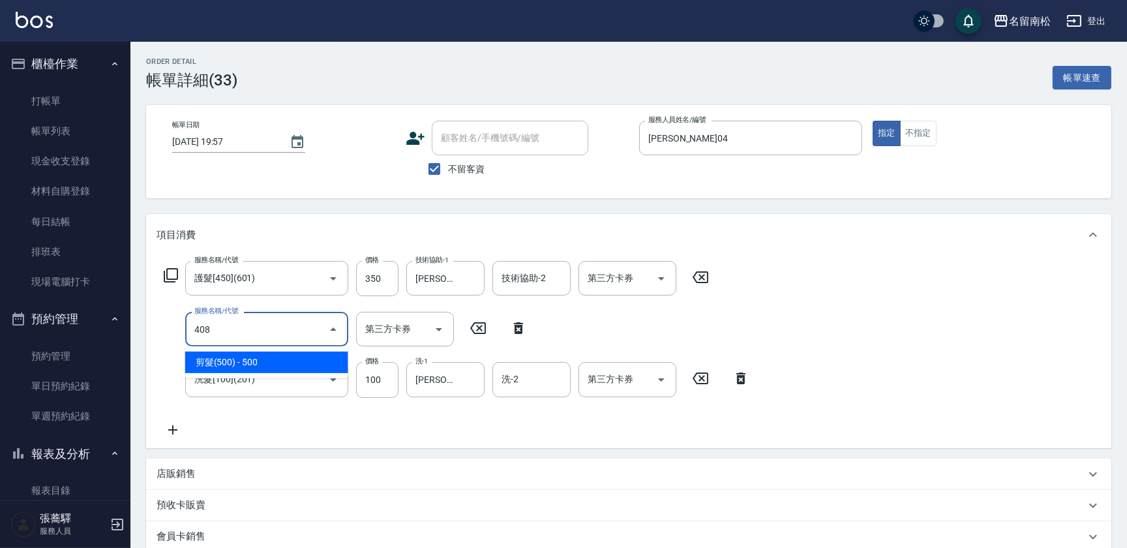
type input "剪髮(500)(408)"
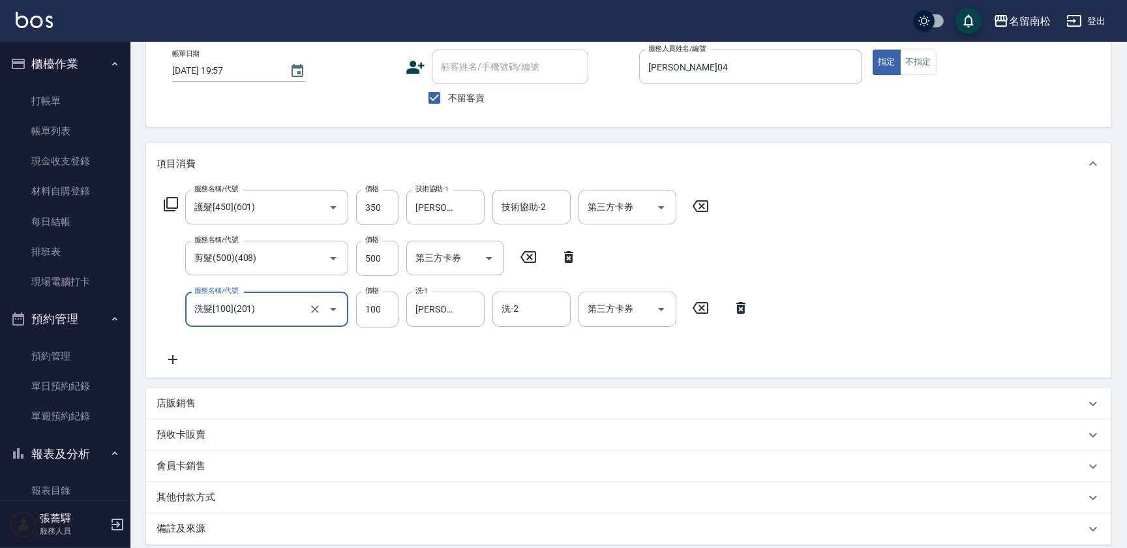
scroll to position [205, 0]
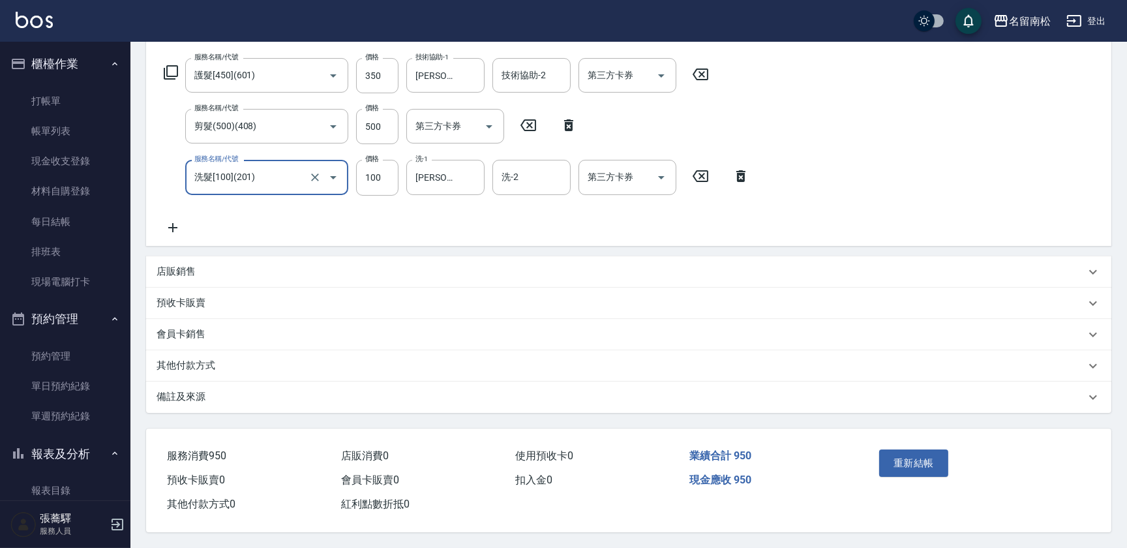
click at [906, 462] on button "重新結帳" at bounding box center [913, 462] width 69 height 27
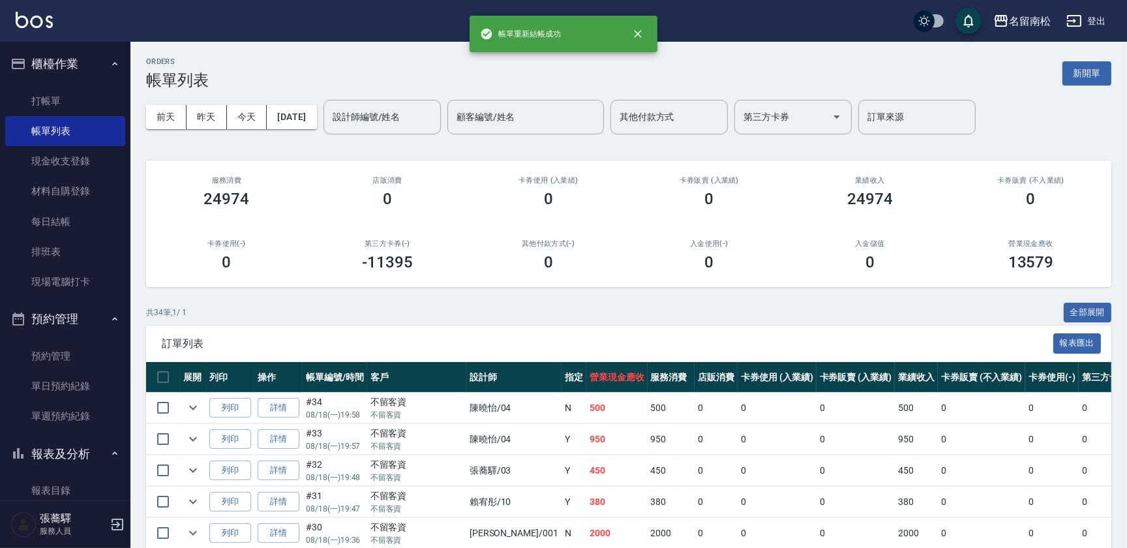
click at [204, 437] on td at bounding box center [193, 439] width 26 height 31
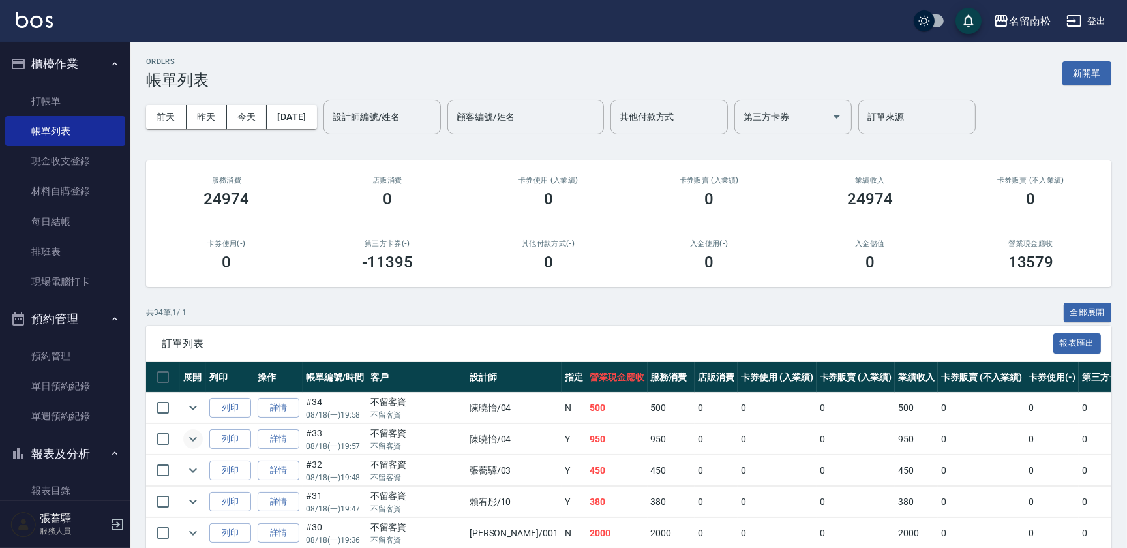
click at [196, 438] on icon "expand row" at bounding box center [193, 439] width 16 height 16
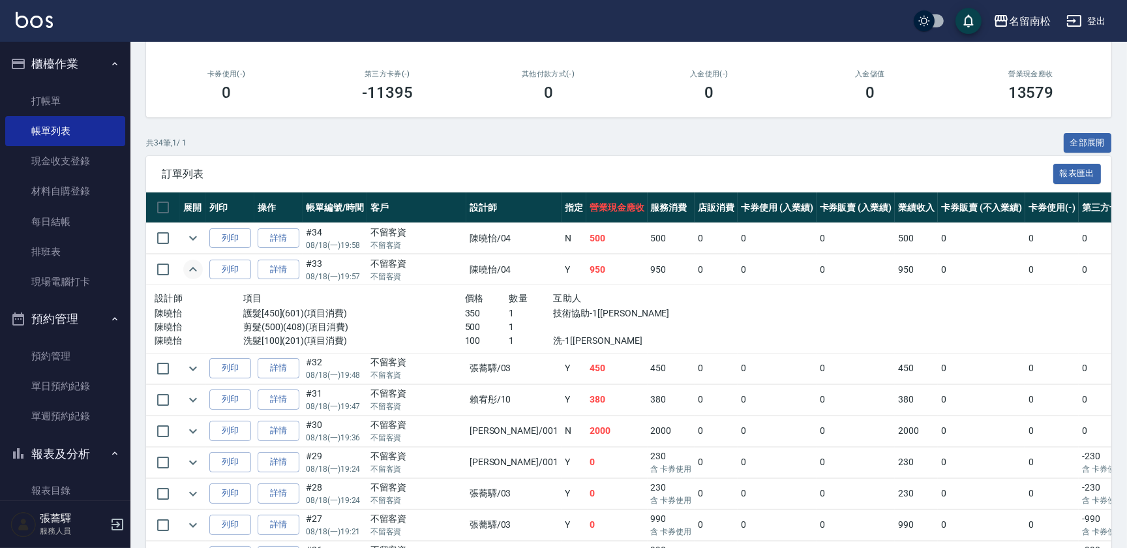
scroll to position [177, 0]
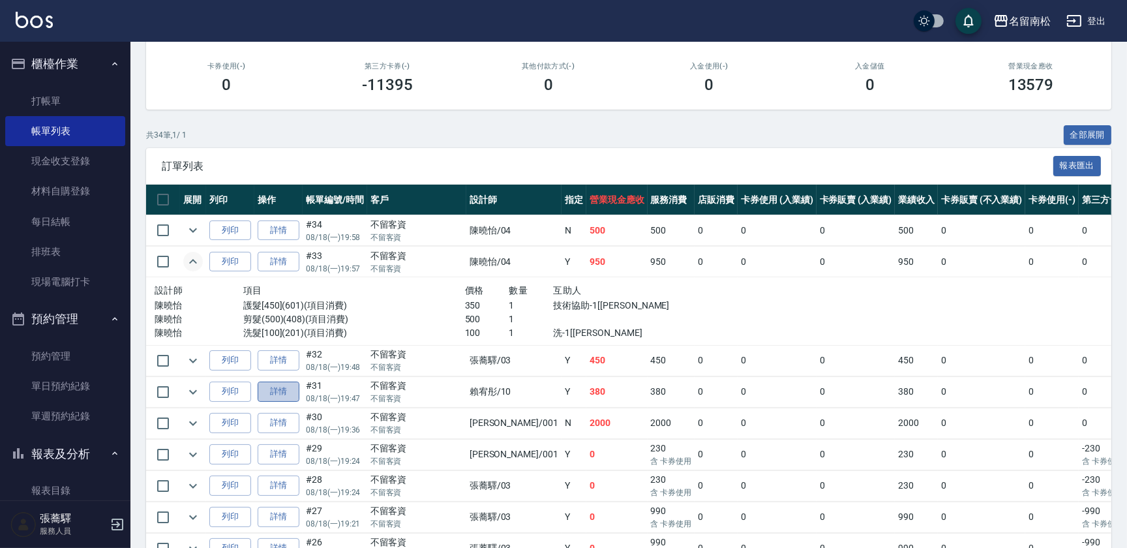
click at [278, 389] on link "詳情" at bounding box center [279, 391] width 42 height 20
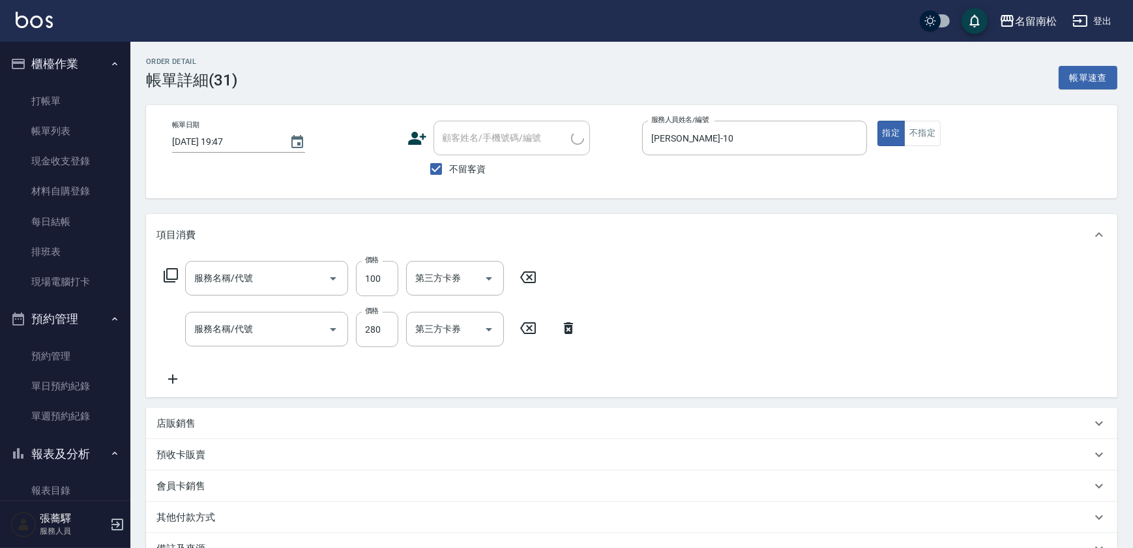
type input "[DATE] 19:47"
checkbox input "true"
type input "[PERSON_NAME]-10"
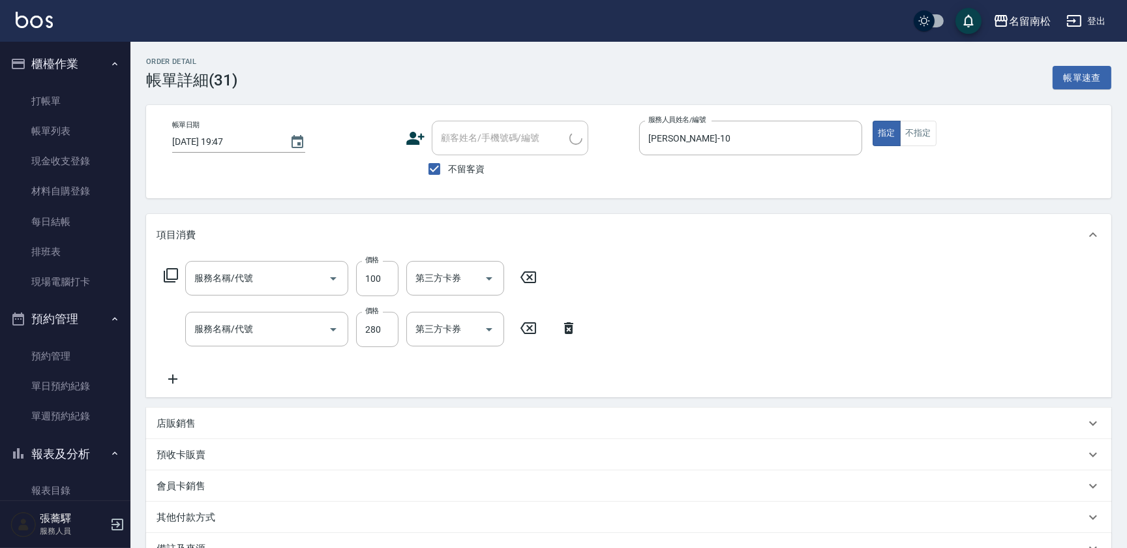
type input "[PERSON_NAME].玻酸.晶膜.水療(619)"
type input "洗髮[280](202)"
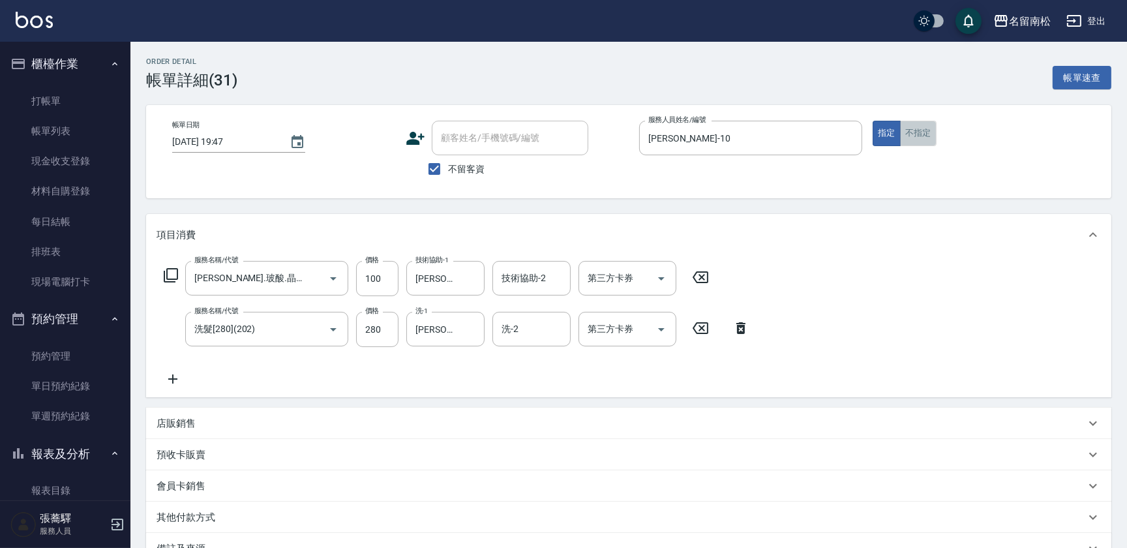
click at [916, 136] on button "不指定" at bounding box center [918, 133] width 37 height 25
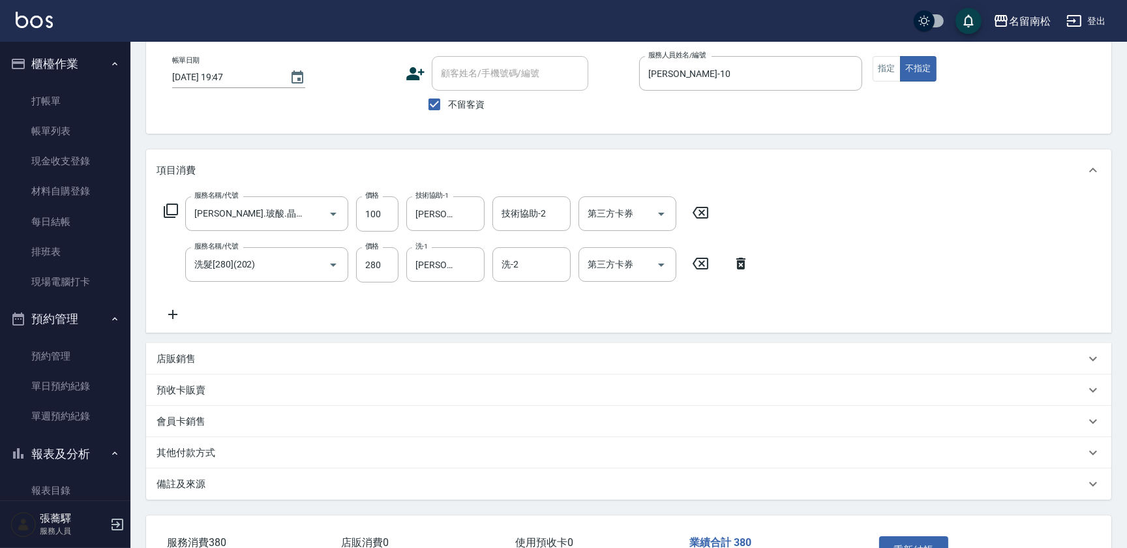
scroll to position [155, 0]
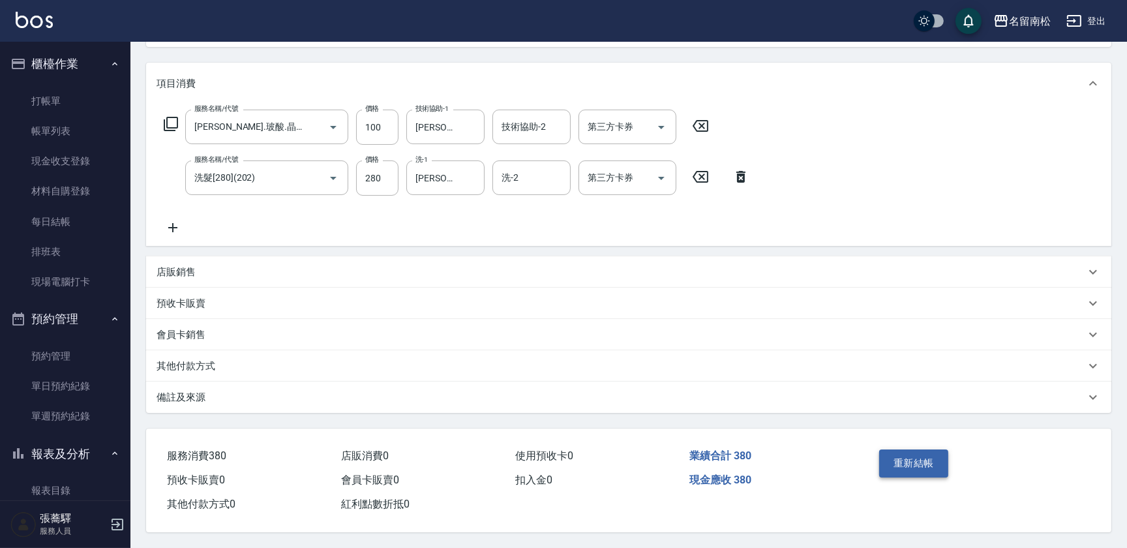
click at [906, 460] on button "重新結帳" at bounding box center [913, 462] width 69 height 27
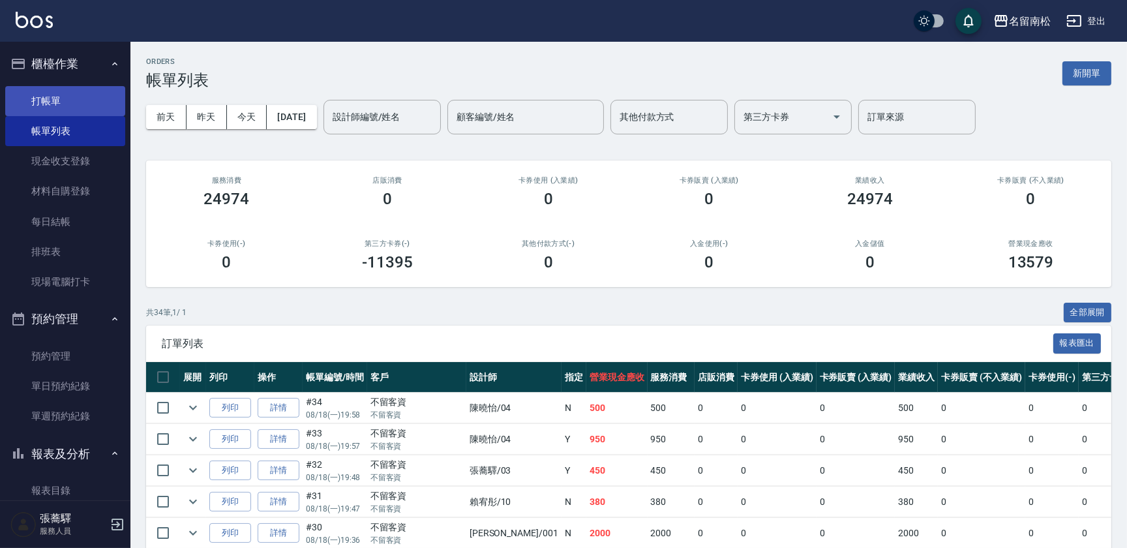
click at [42, 99] on link "打帳單" at bounding box center [65, 101] width 120 height 30
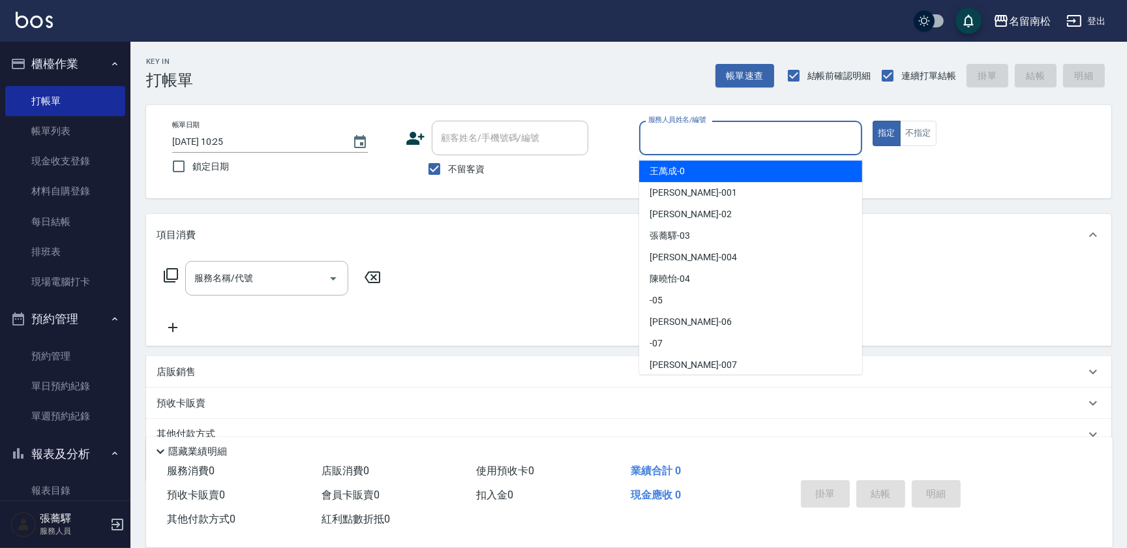
click at [835, 137] on input "服務人員姓名/編號" at bounding box center [750, 138] width 211 height 23
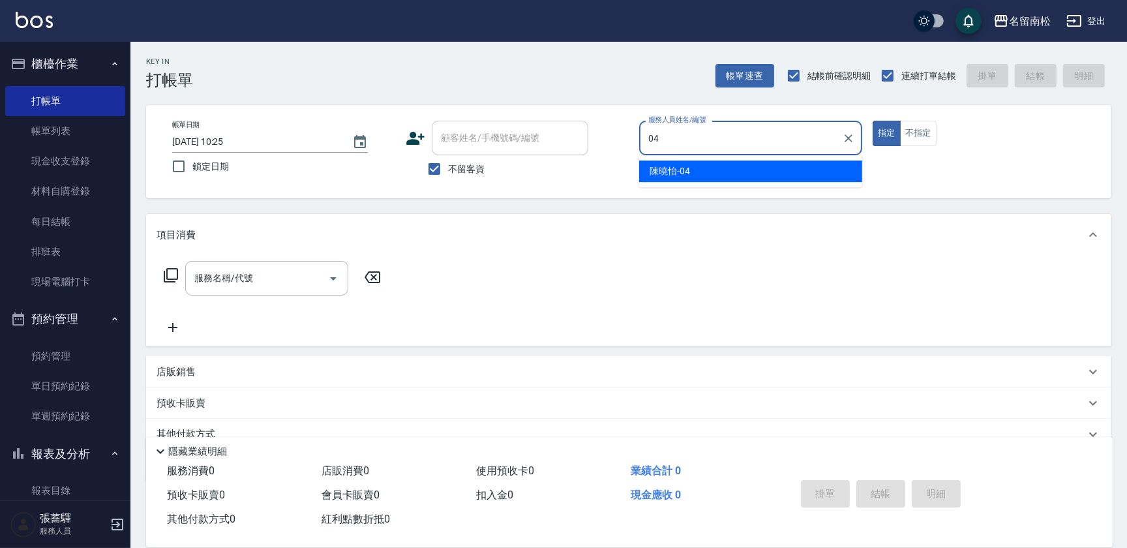
type input "[PERSON_NAME]04"
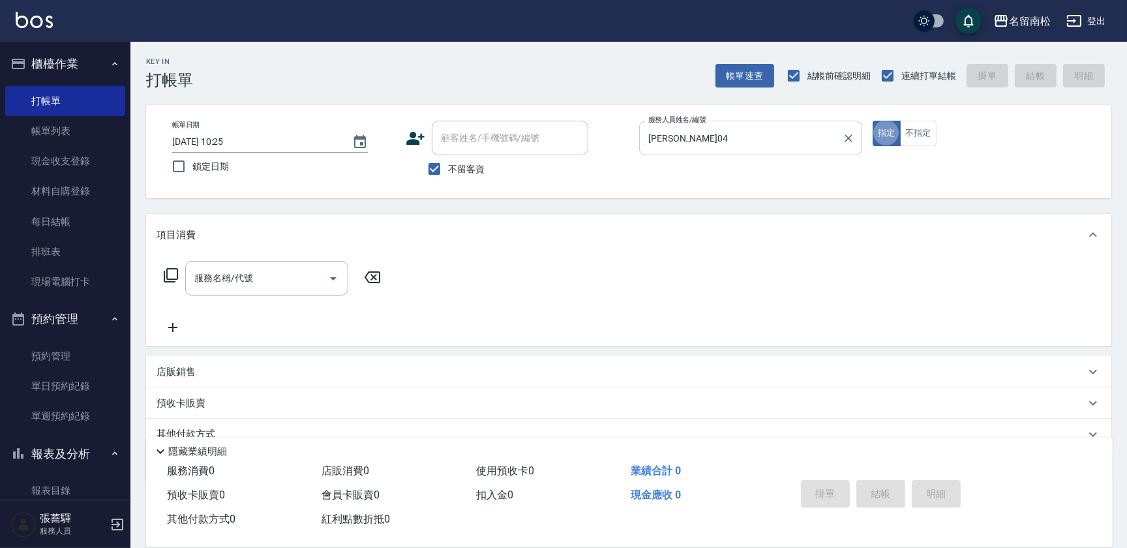
type button "true"
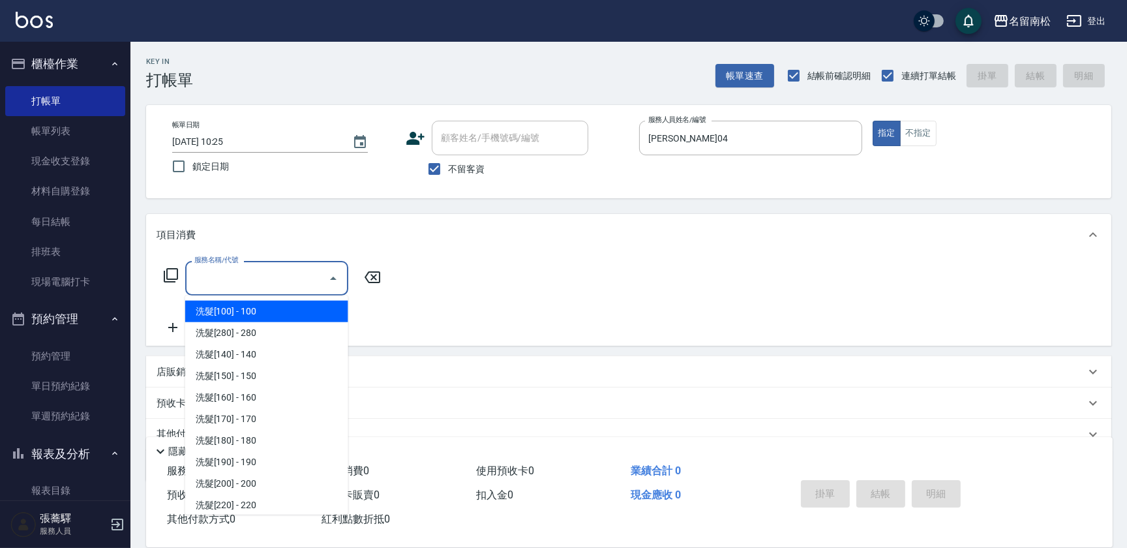
click at [292, 282] on input "服務名稱/代號" at bounding box center [257, 278] width 132 height 23
click at [170, 267] on icon at bounding box center [171, 275] width 16 height 16
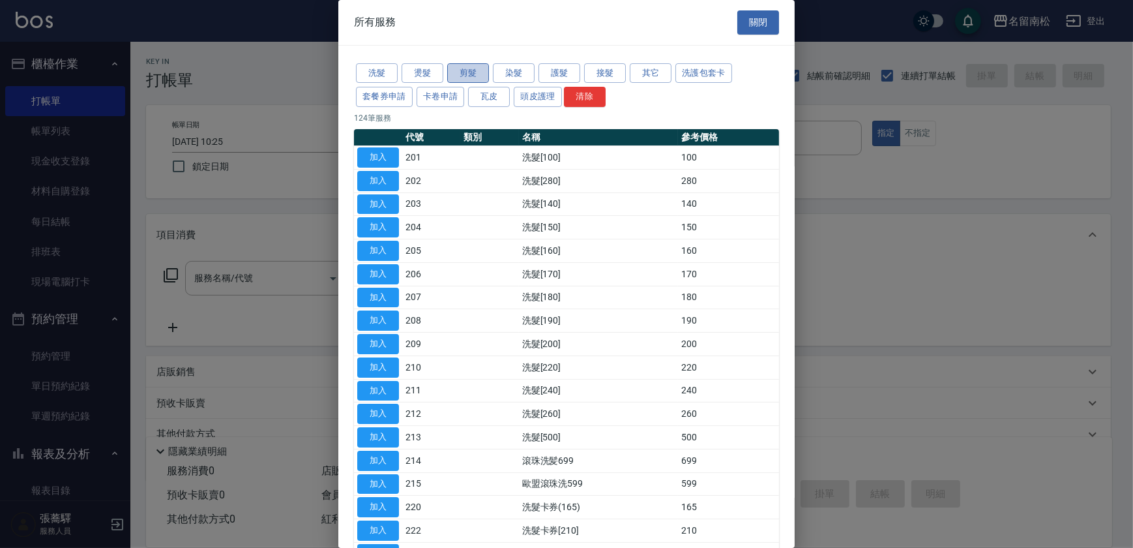
click at [464, 70] on button "剪髮" at bounding box center [468, 73] width 42 height 20
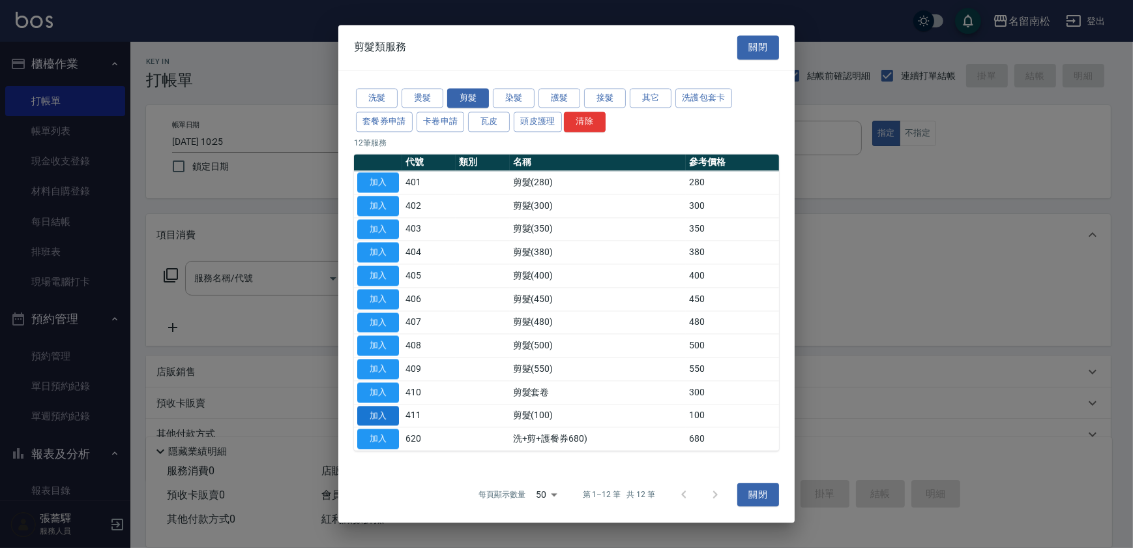
click at [374, 419] on button "加入" at bounding box center [378, 416] width 42 height 20
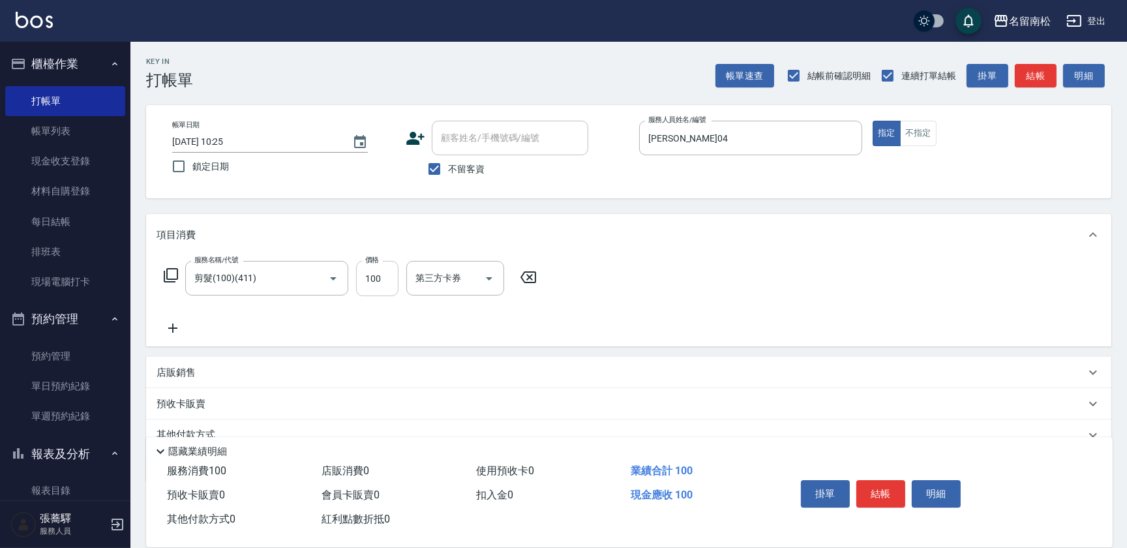
click at [381, 286] on input "100" at bounding box center [377, 278] width 42 height 35
click at [175, 274] on icon at bounding box center [171, 275] width 16 height 16
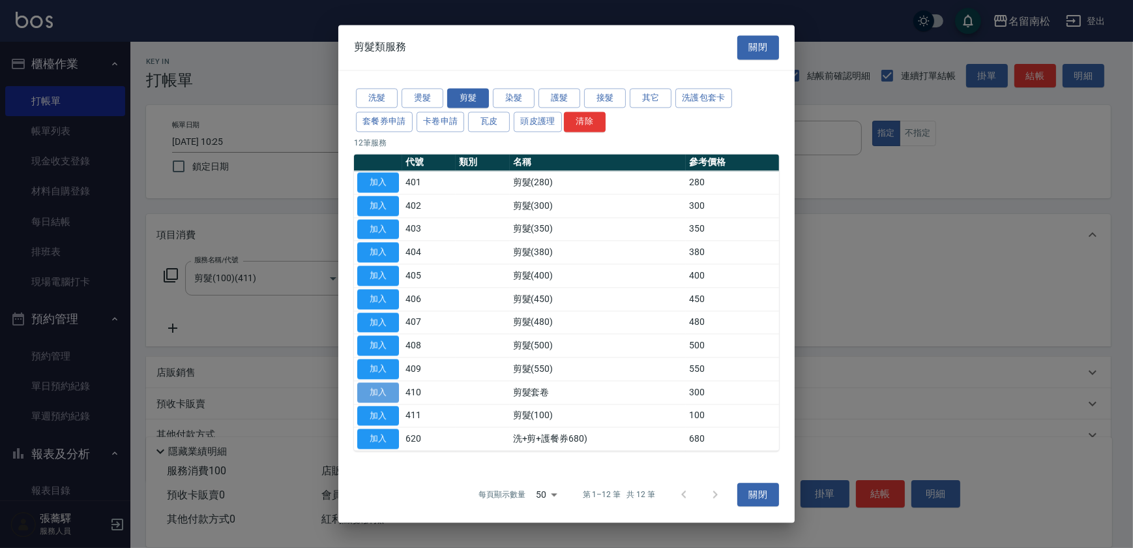
click at [377, 394] on button "加入" at bounding box center [378, 392] width 42 height 20
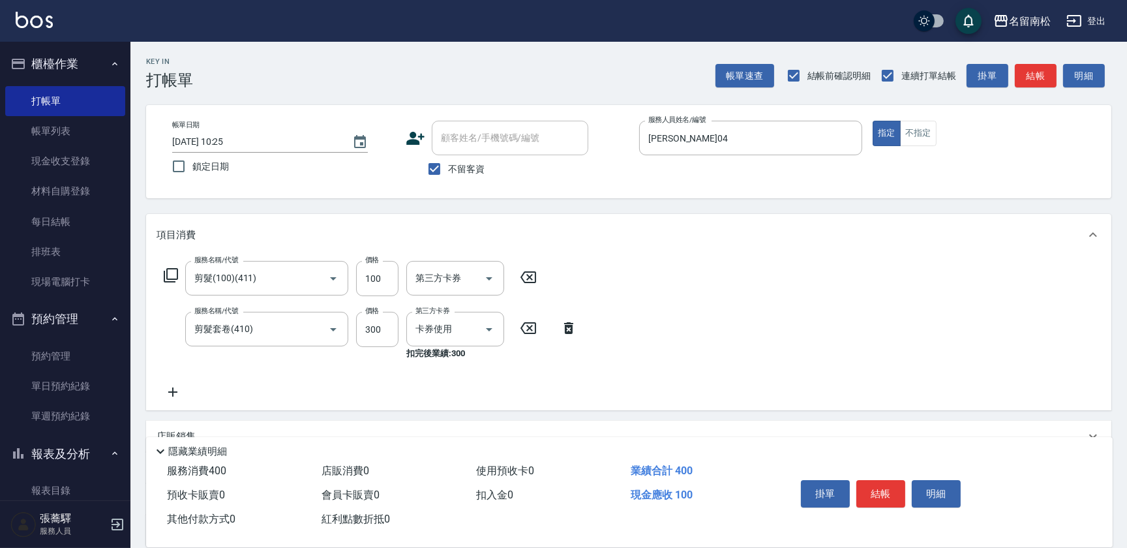
click at [573, 330] on icon at bounding box center [568, 328] width 33 height 16
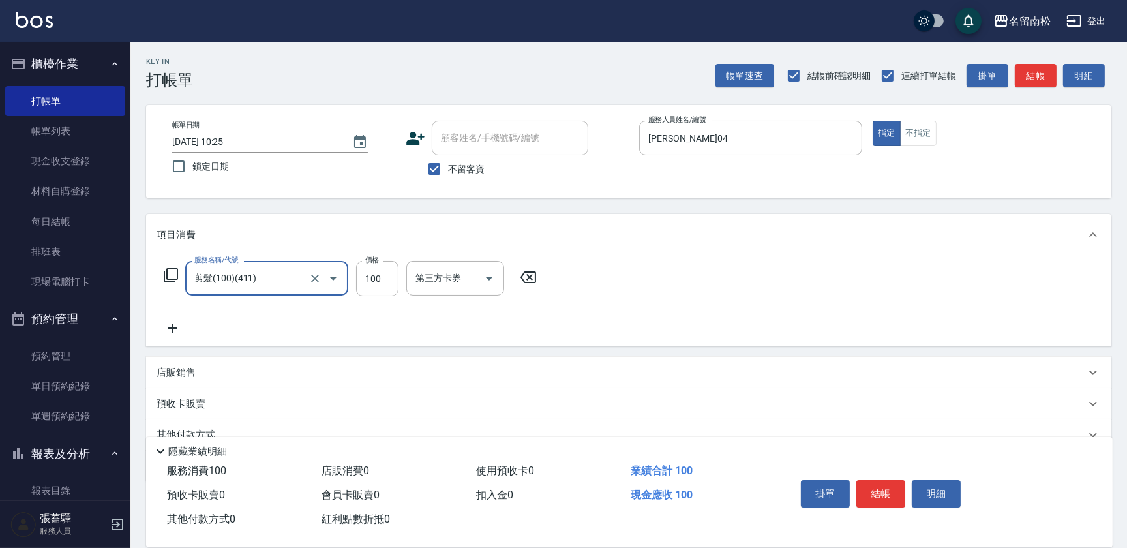
click at [271, 282] on input "剪髮(100)(411)" at bounding box center [248, 278] width 115 height 23
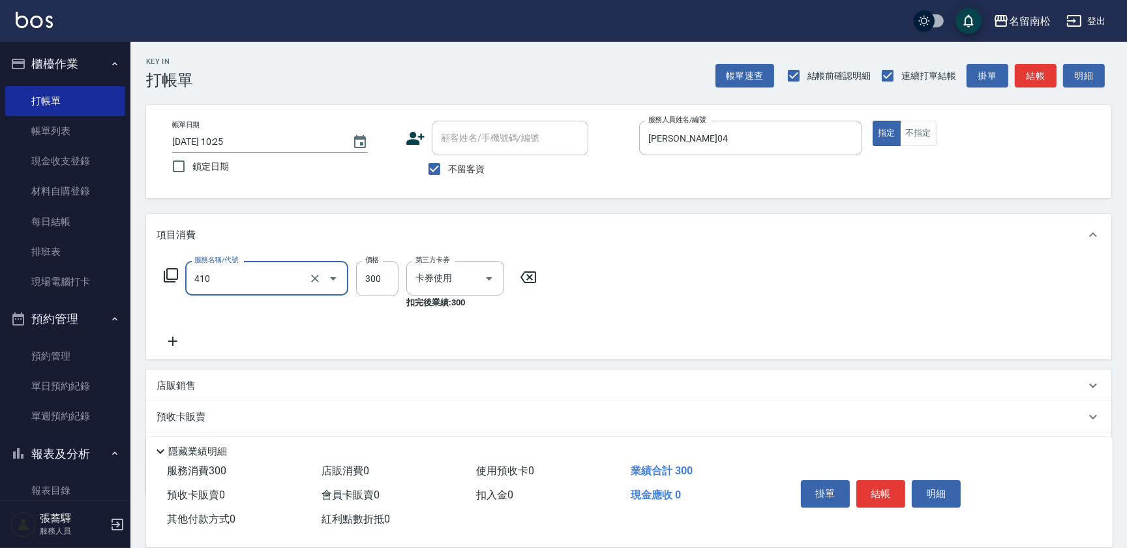
type input "剪髮套卷(410)"
type input "550"
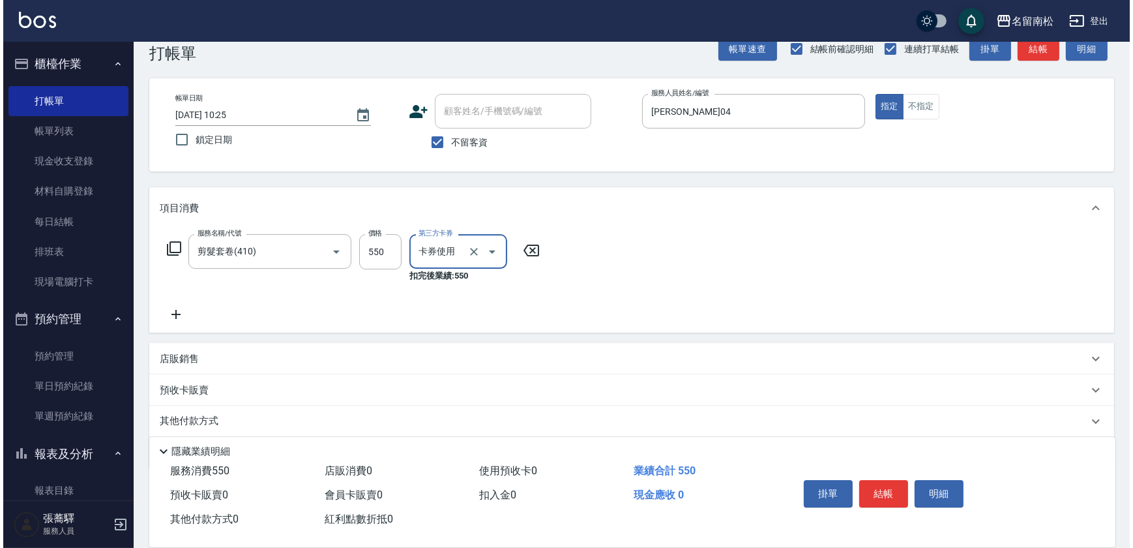
scroll to position [59, 0]
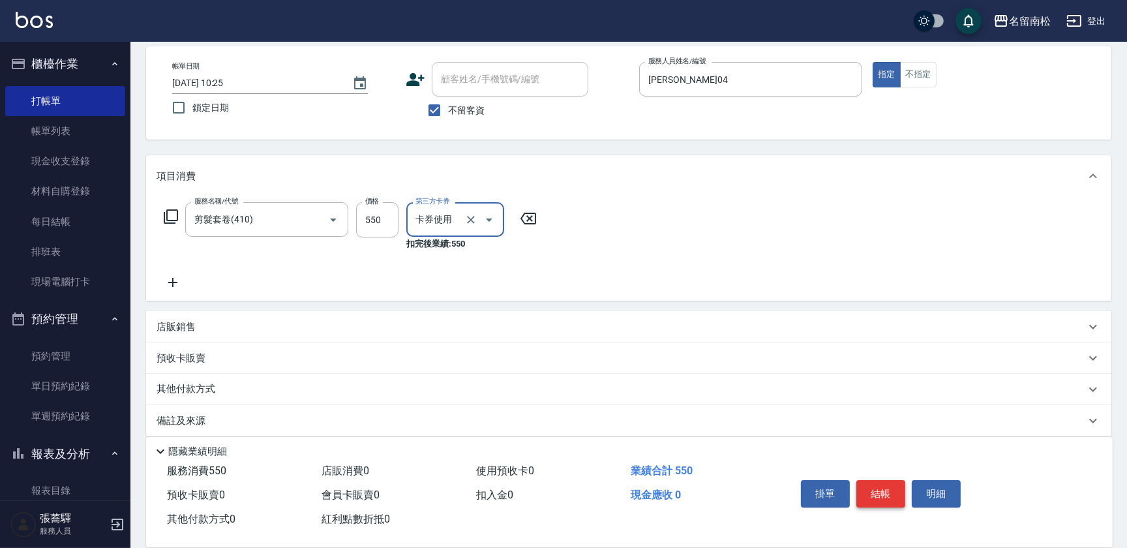
click at [877, 481] on button "結帳" at bounding box center [880, 493] width 49 height 27
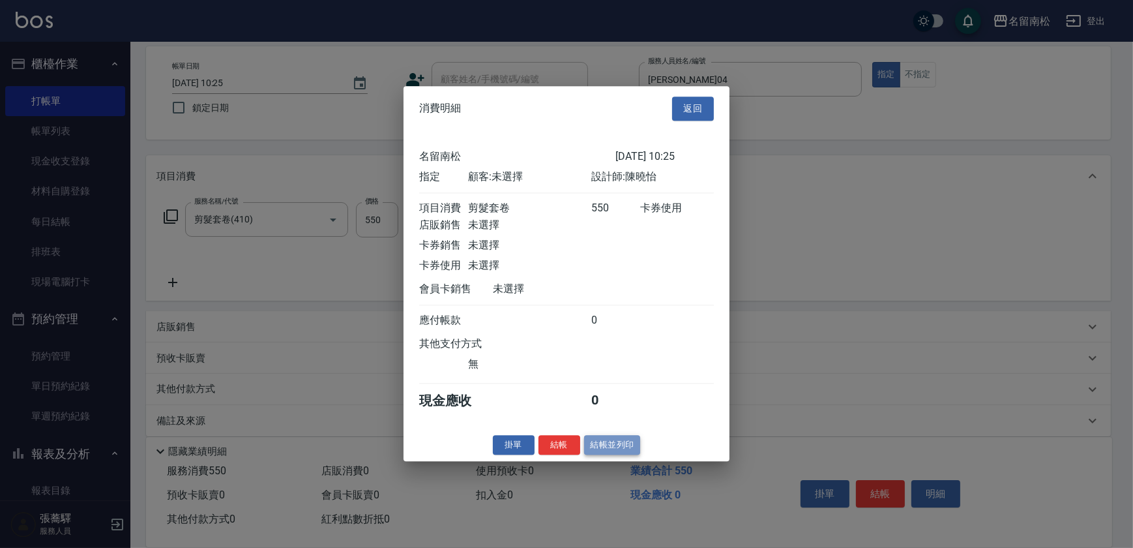
click at [612, 453] on button "結帳並列印" at bounding box center [612, 445] width 57 height 20
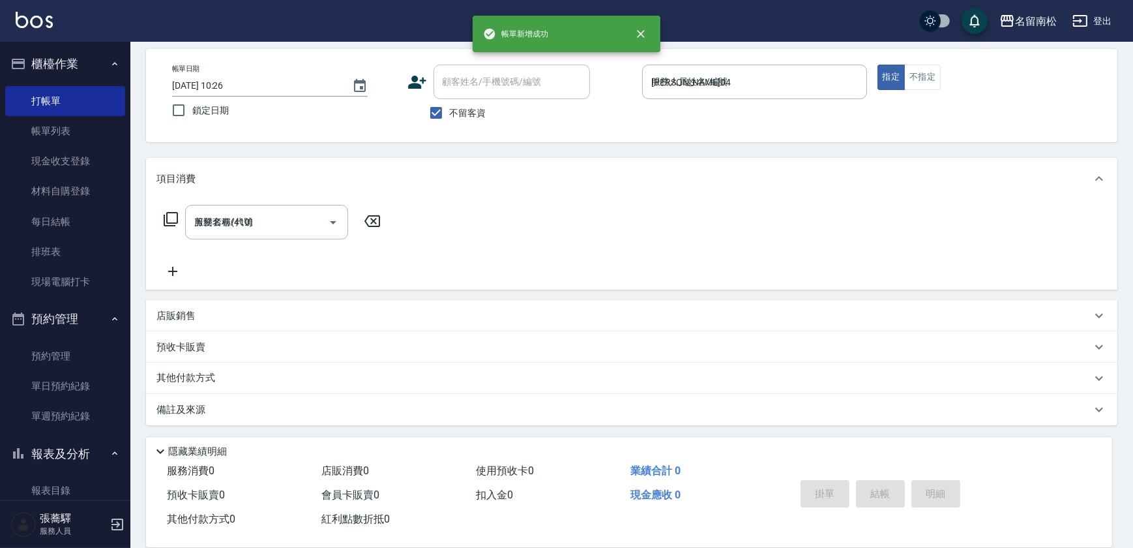
type input "[DATE] 10:26"
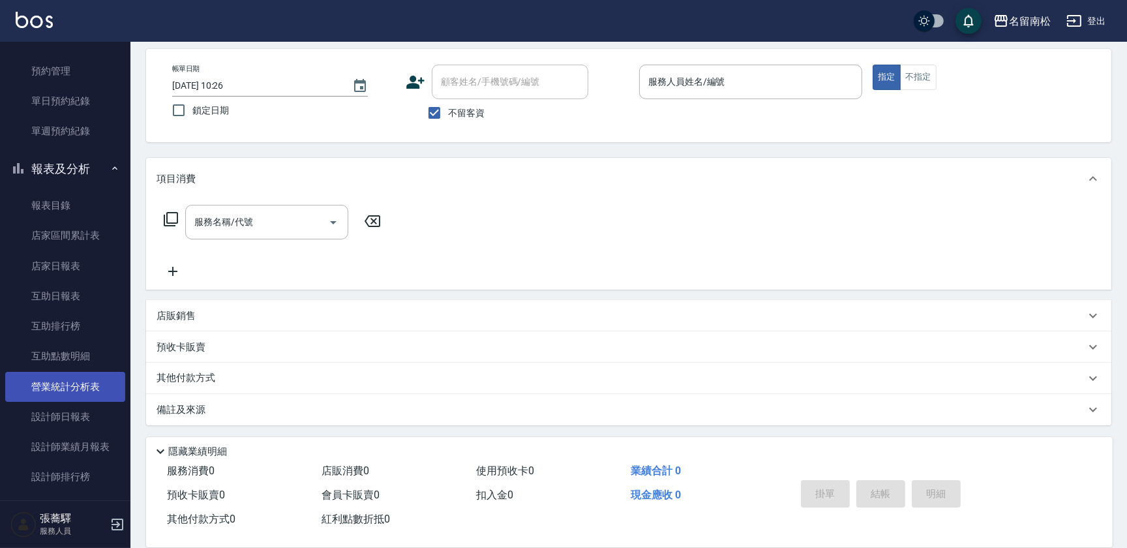
scroll to position [296, 0]
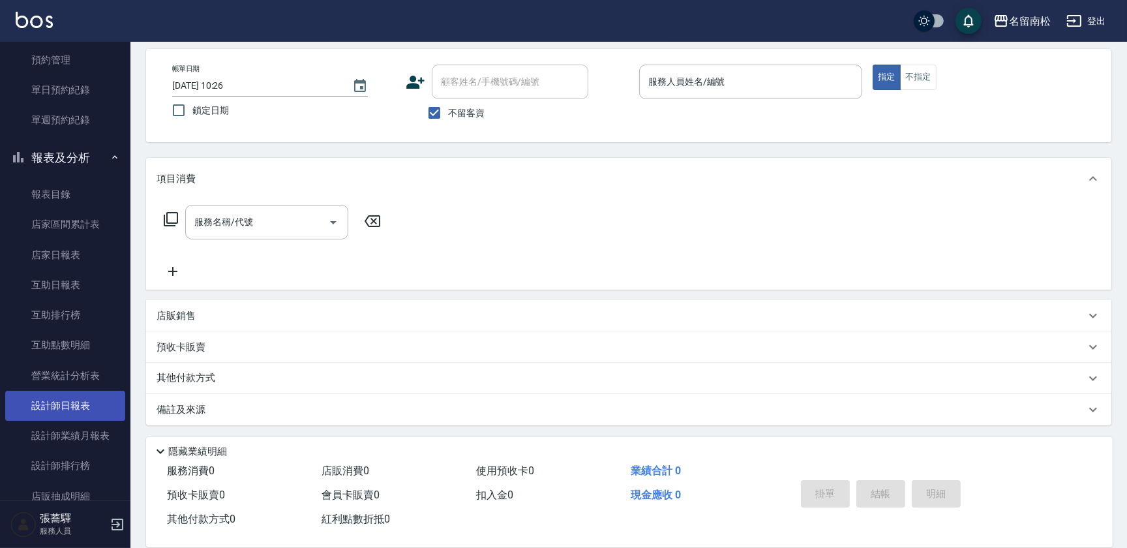
click at [98, 391] on link "設計師日報表" at bounding box center [65, 406] width 120 height 30
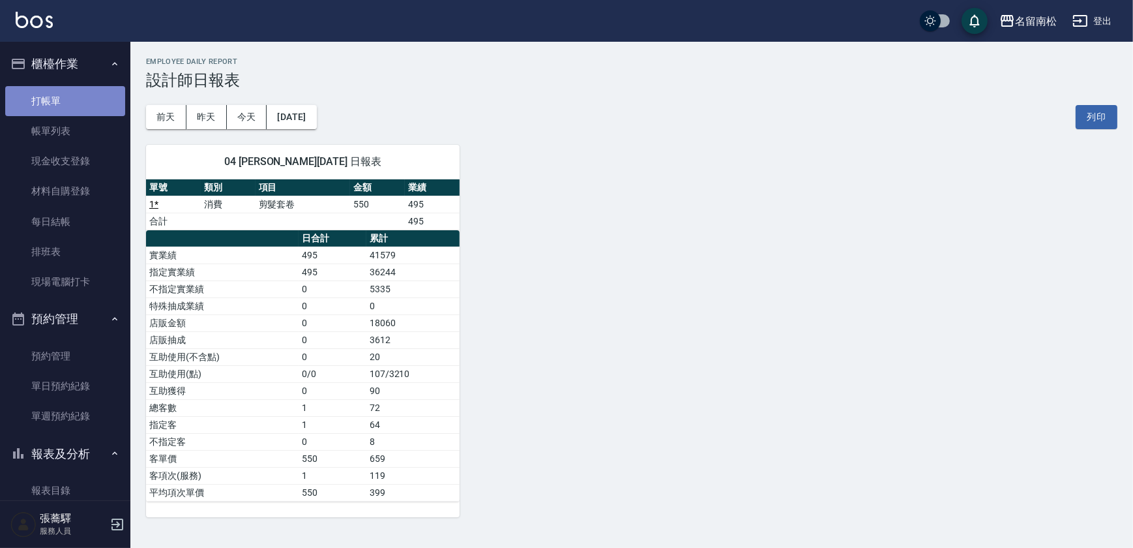
click at [72, 98] on link "打帳單" at bounding box center [65, 101] width 120 height 30
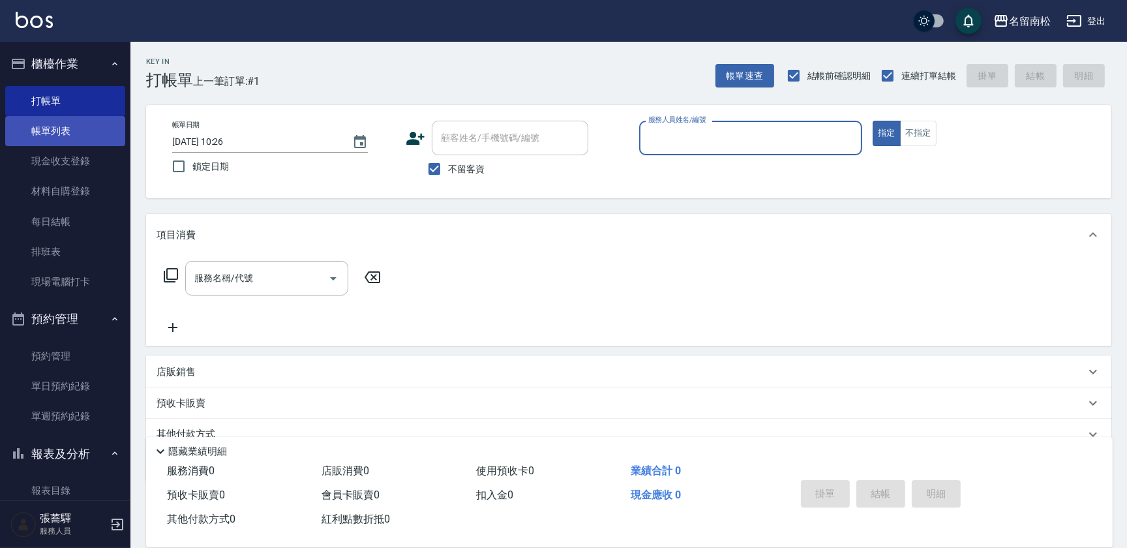
click at [61, 127] on link "帳單列表" at bounding box center [65, 131] width 120 height 30
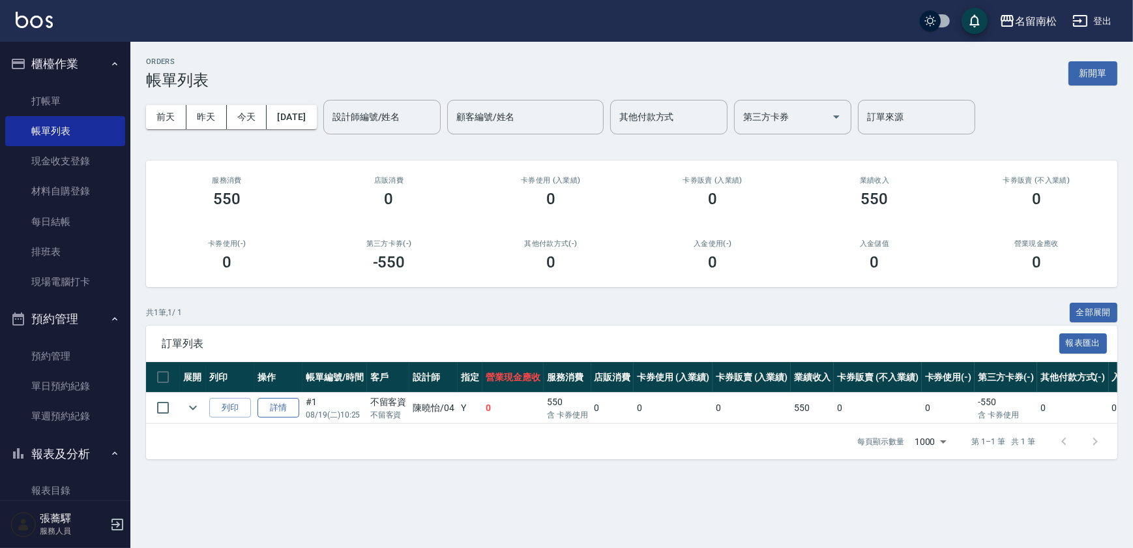
click at [280, 405] on link "詳情" at bounding box center [279, 408] width 42 height 20
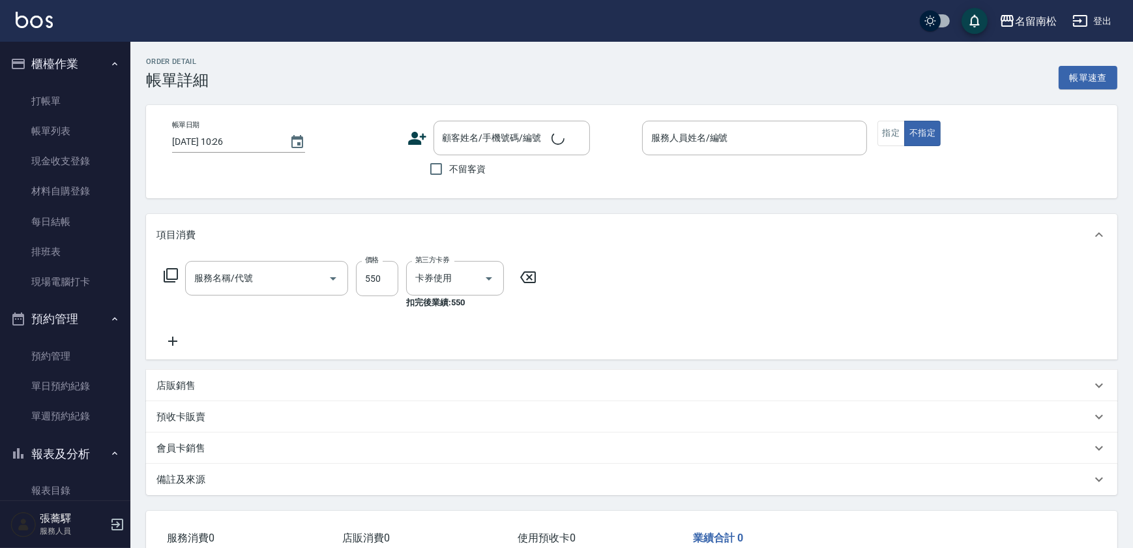
type input "[DATE] 10:25"
checkbox input "true"
type input "[PERSON_NAME]04"
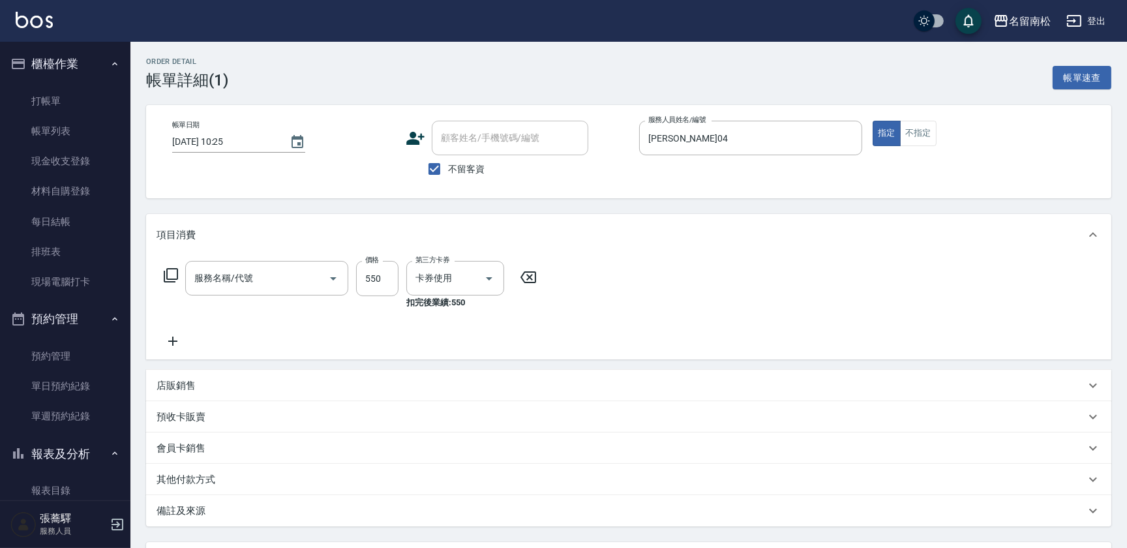
type input "剪髮套卷(410)"
click at [170, 274] on icon at bounding box center [171, 275] width 16 height 16
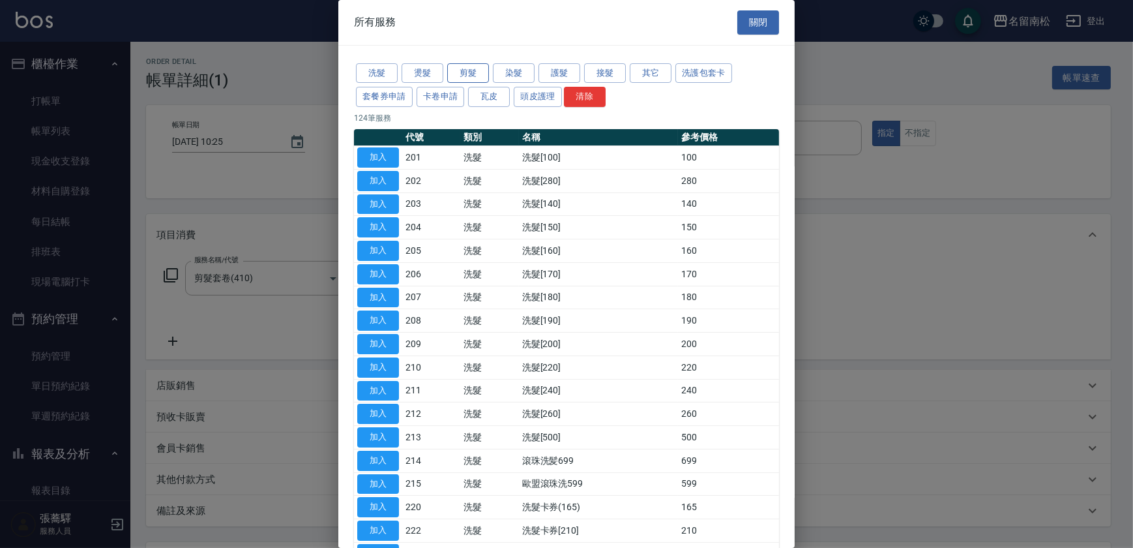
click at [470, 77] on button "剪髮" at bounding box center [468, 73] width 42 height 20
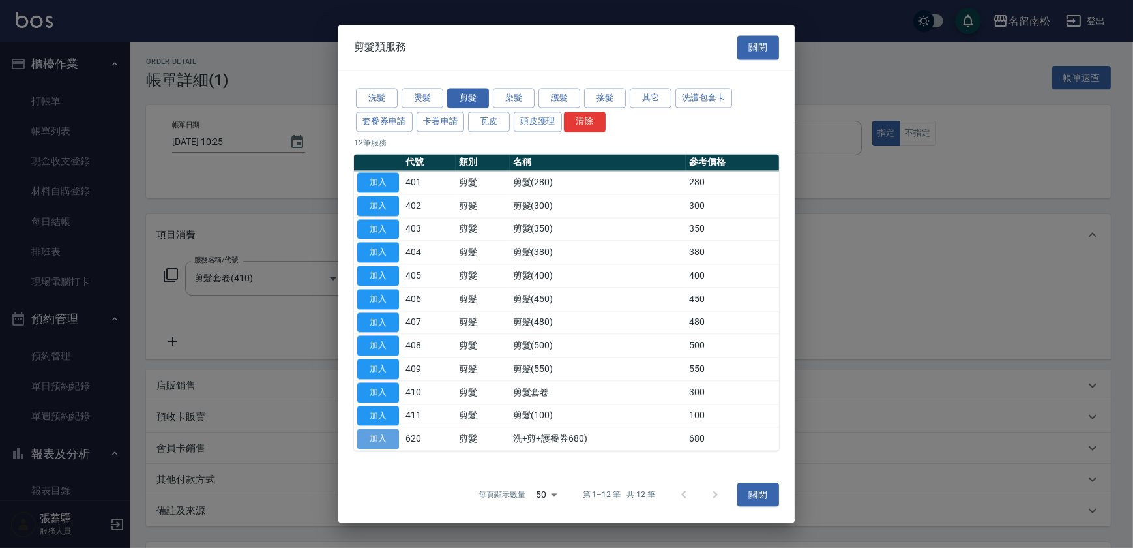
click at [384, 437] on button "加入" at bounding box center [378, 439] width 42 height 20
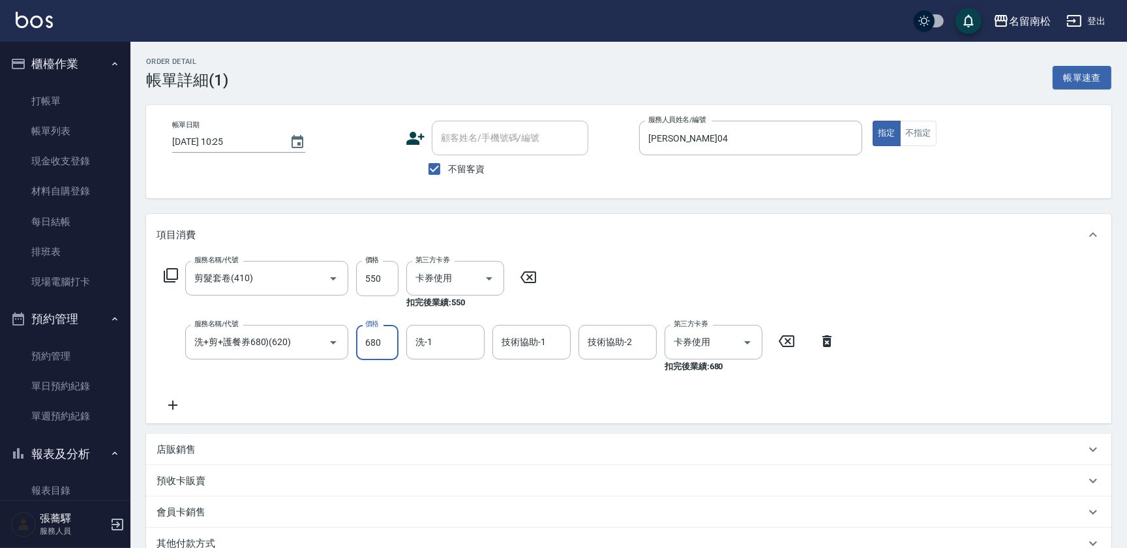
click at [383, 347] on input "680" at bounding box center [377, 342] width 42 height 35
type input "550"
type input "[PERSON_NAME]04"
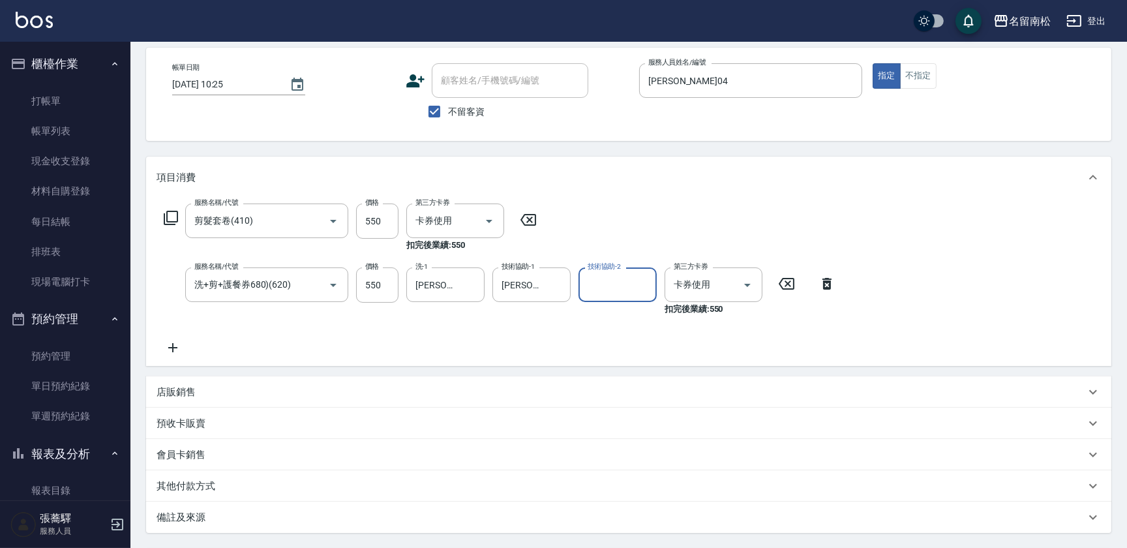
scroll to position [181, 0]
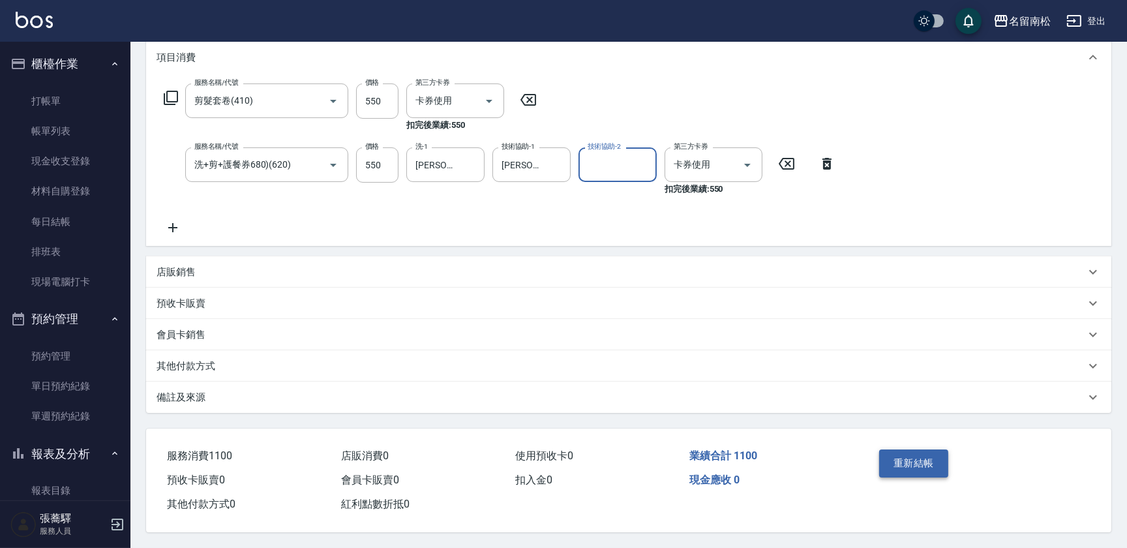
click at [908, 453] on button "重新結帳" at bounding box center [913, 462] width 69 height 27
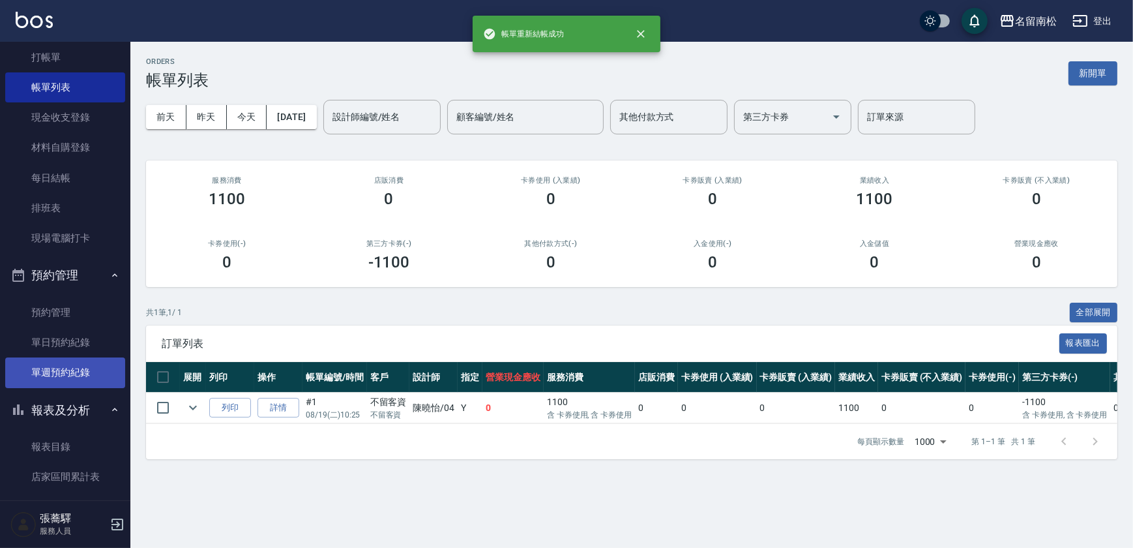
scroll to position [237, 0]
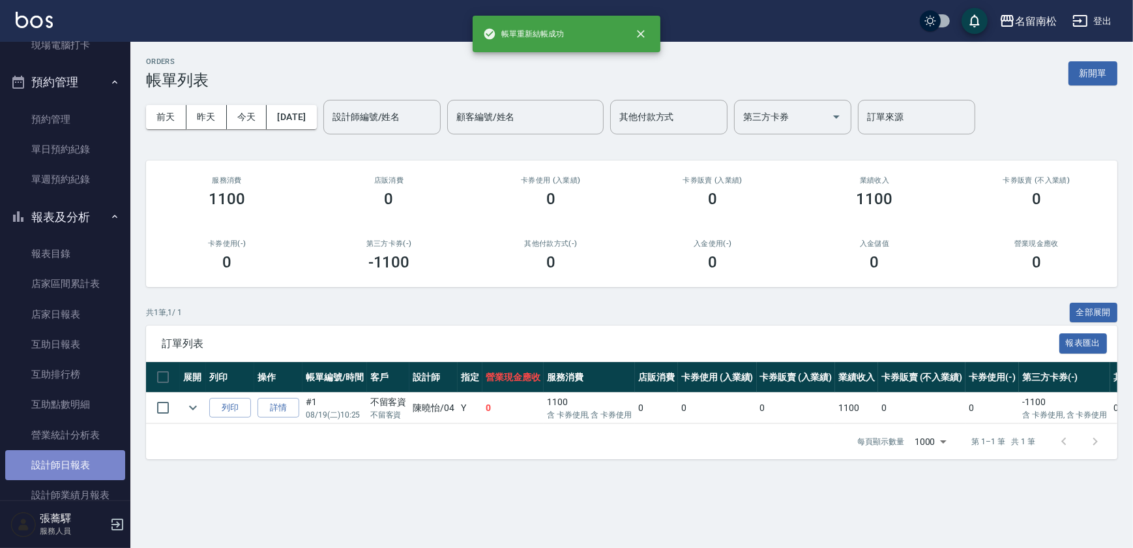
click at [95, 457] on link "設計師日報表" at bounding box center [65, 465] width 120 height 30
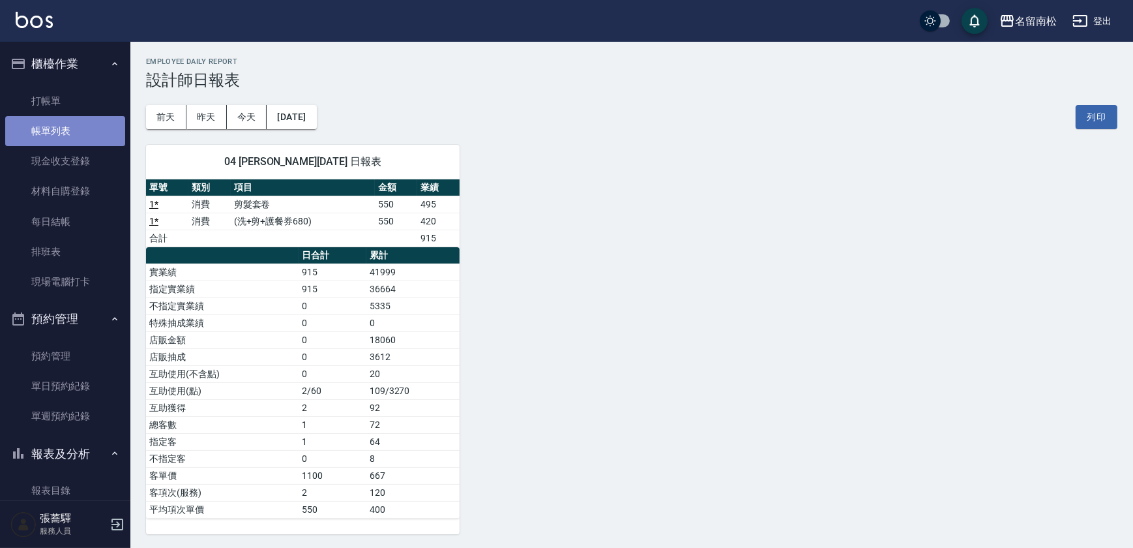
click at [76, 134] on link "帳單列表" at bounding box center [65, 131] width 120 height 30
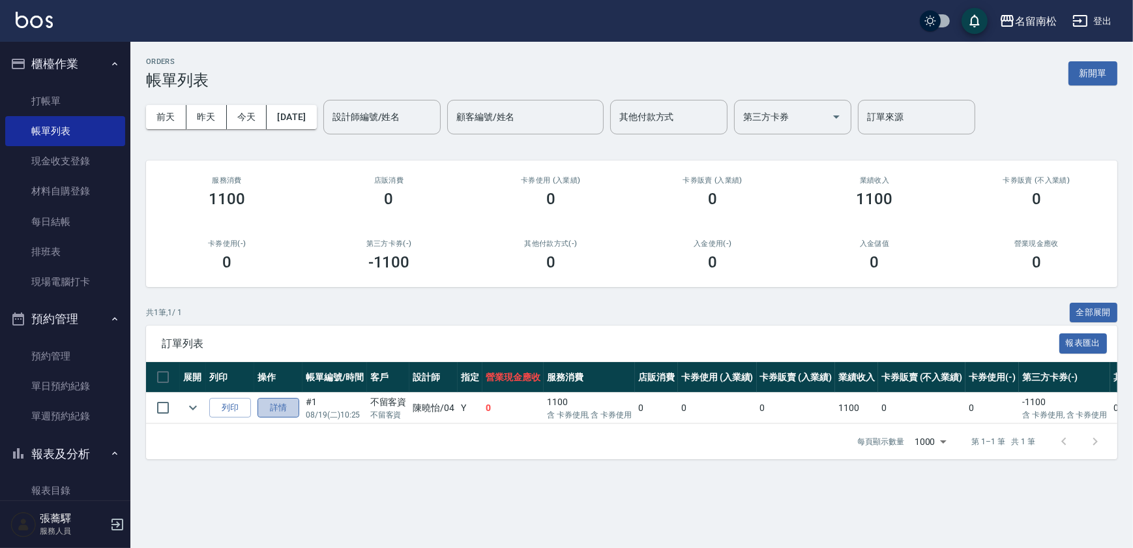
click at [284, 406] on link "詳情" at bounding box center [279, 408] width 42 height 20
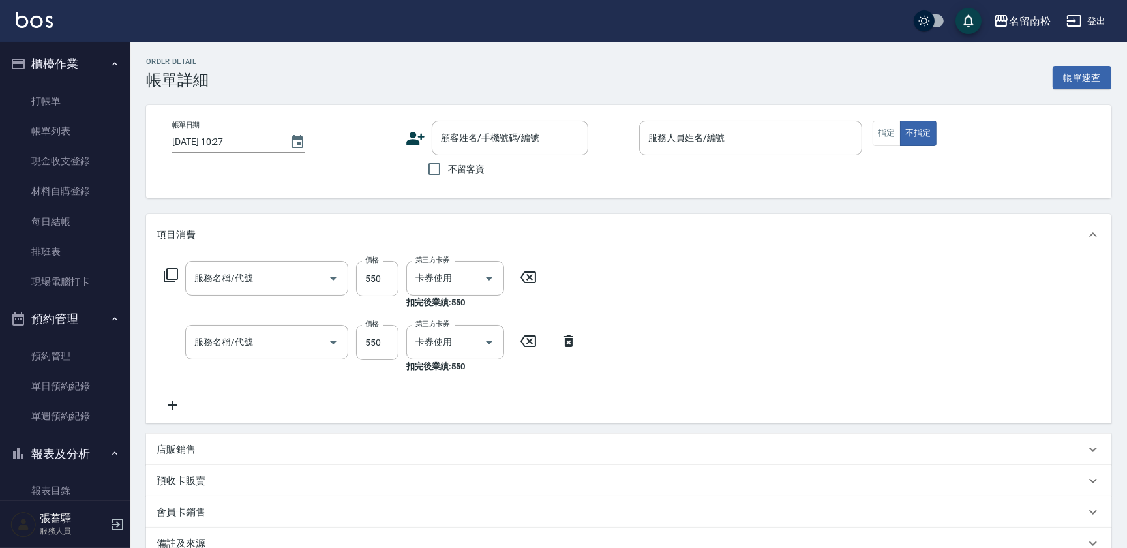
type input "[DATE] 10:25"
checkbox input "true"
type input "[PERSON_NAME]04"
type input "洗+剪+護餐券680)(620)"
type input "剪髮套卷(410)"
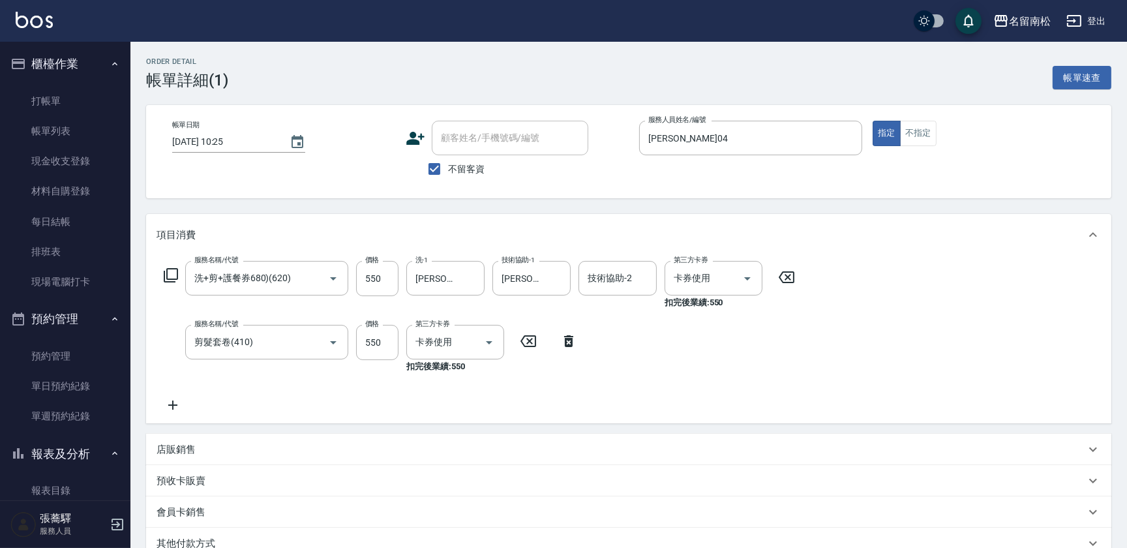
click at [566, 346] on icon at bounding box center [568, 341] width 9 height 12
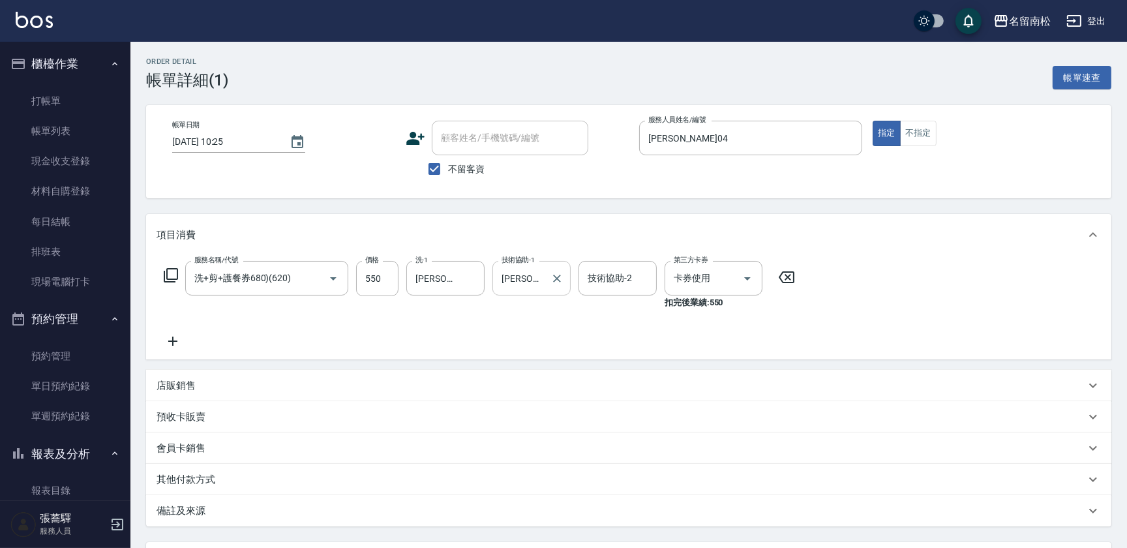
click at [545, 279] on input "[PERSON_NAME]04" at bounding box center [521, 278] width 47 height 23
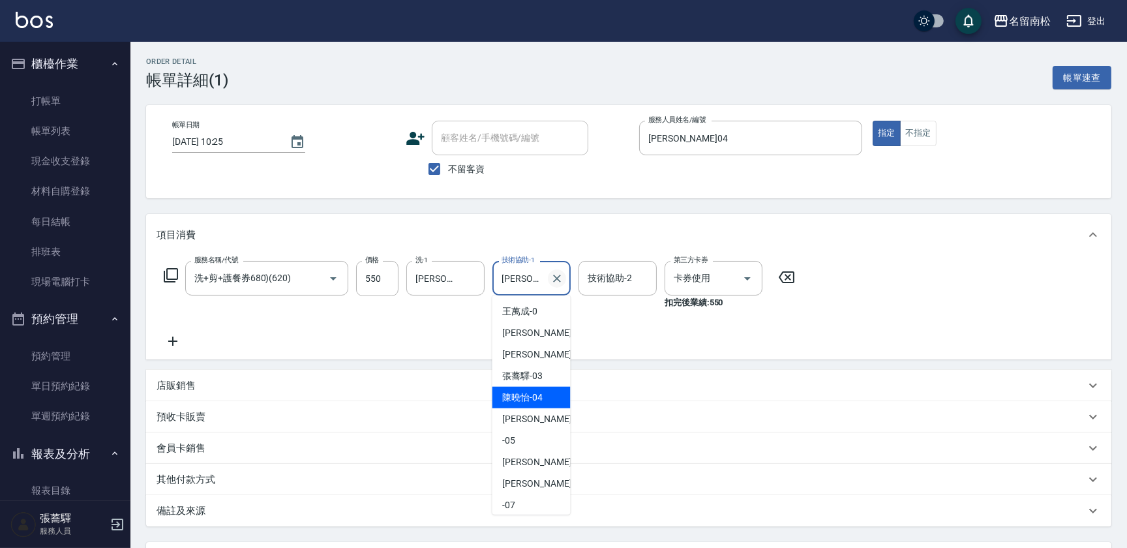
click at [558, 277] on icon "Clear" at bounding box center [557, 279] width 8 height 8
drag, startPoint x: 470, startPoint y: 280, endPoint x: 430, endPoint y: 280, distance: 39.1
click at [469, 280] on icon "Clear" at bounding box center [471, 279] width 8 height 8
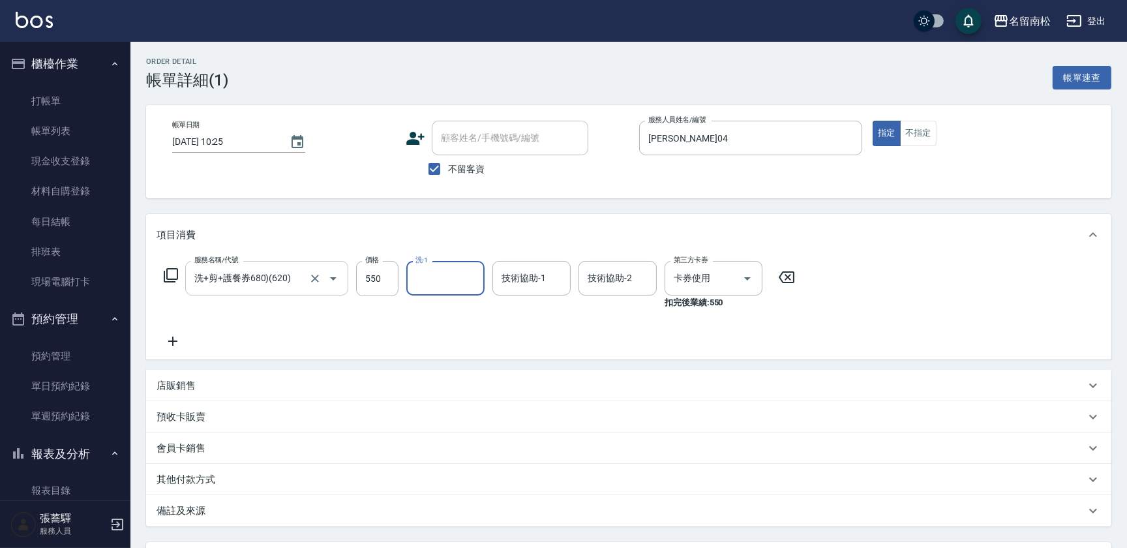
click at [259, 277] on input "洗+剪+護餐券680)(620)" at bounding box center [248, 278] width 115 height 23
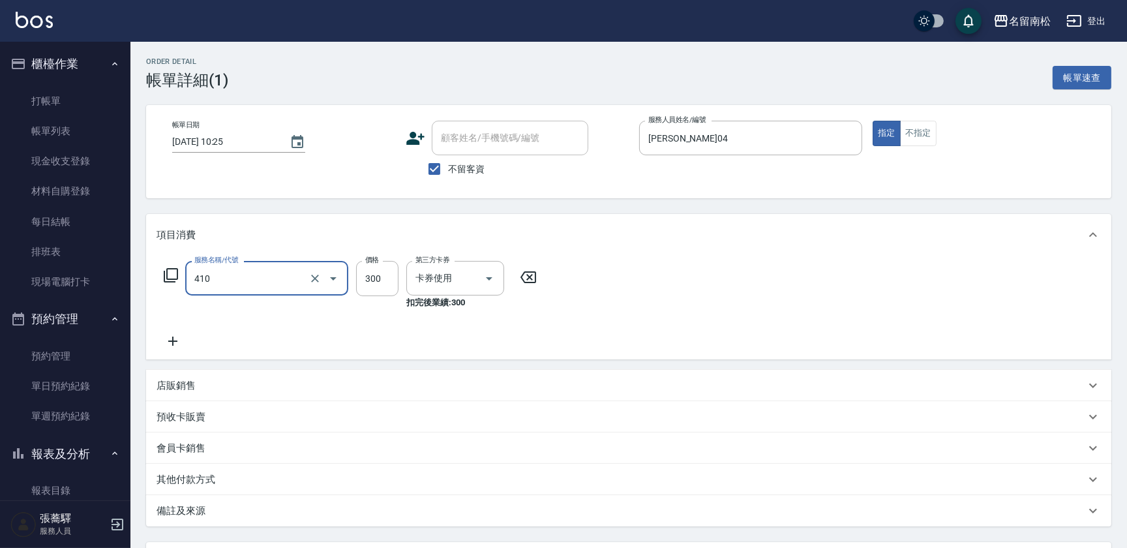
type input "剪髮套卷(410)"
type input "550"
click at [459, 164] on span "不留客資" at bounding box center [466, 169] width 37 height 14
click at [448, 164] on input "不留客資" at bounding box center [434, 168] width 27 height 27
checkbox input "false"
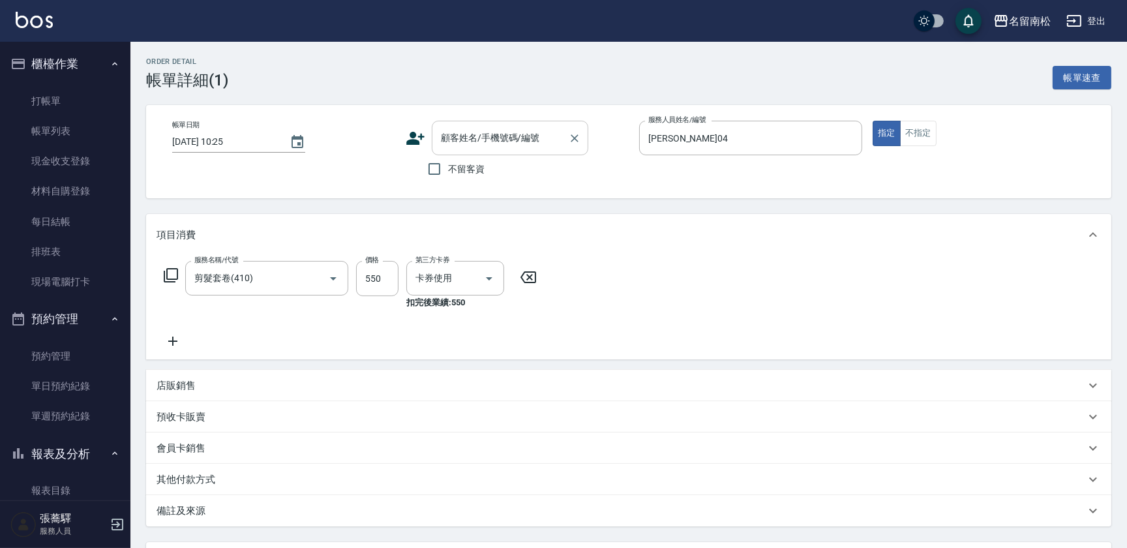
click at [499, 140] on input "顧客姓名/手機號碼/編號" at bounding box center [500, 138] width 125 height 23
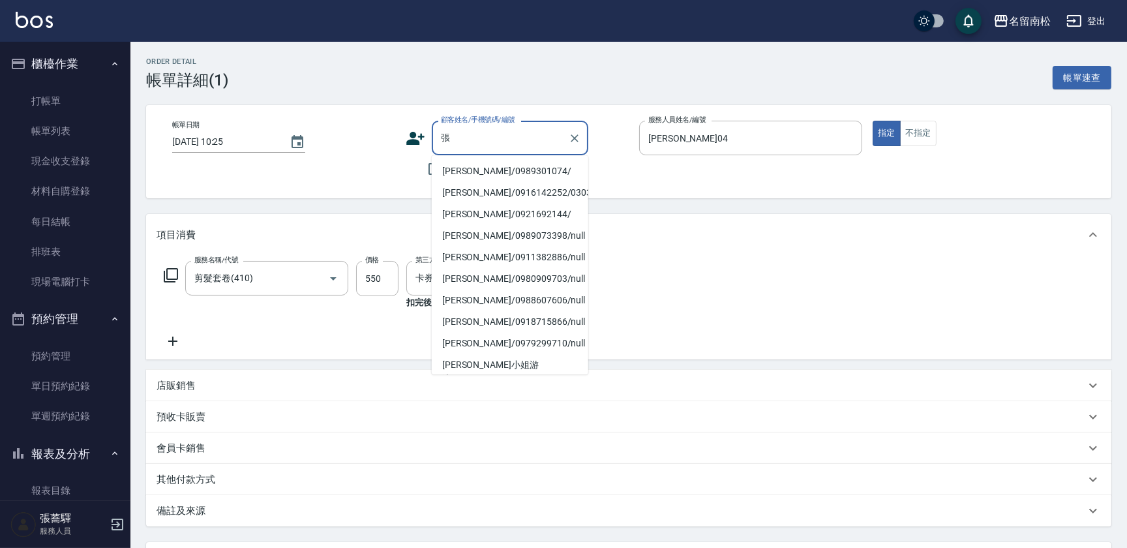
click at [486, 174] on li "[PERSON_NAME]/0989301074/" at bounding box center [510, 171] width 157 height 22
type input "[PERSON_NAME]/0989301074/"
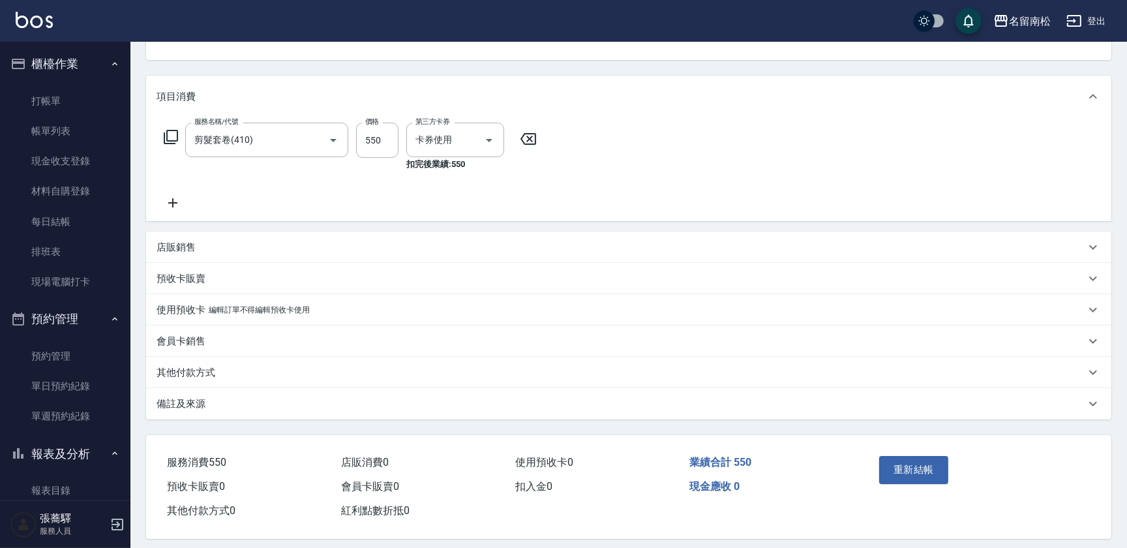
scroll to position [148, 0]
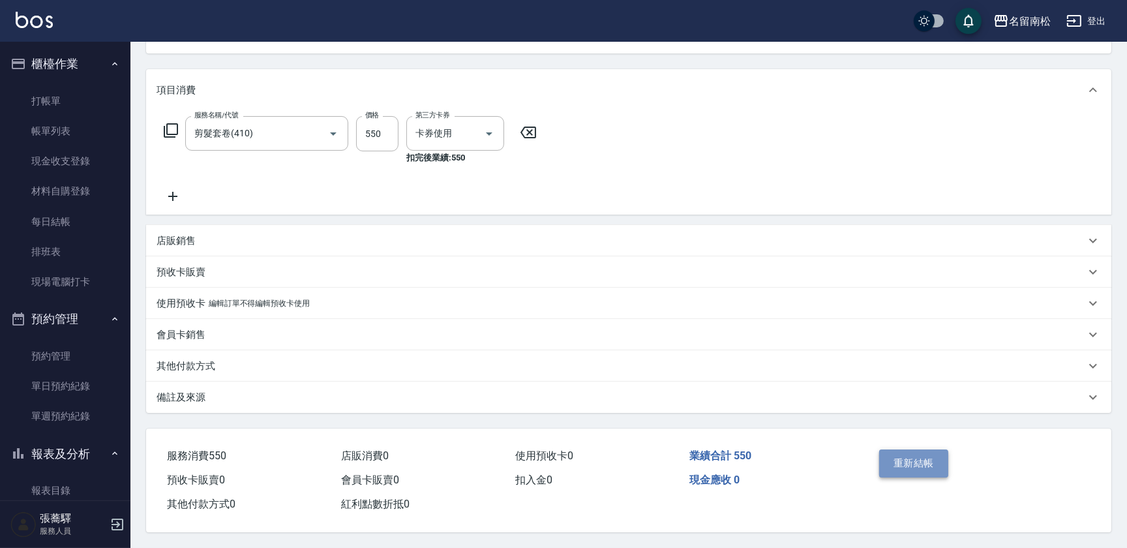
click at [910, 467] on button "重新結帳" at bounding box center [913, 462] width 69 height 27
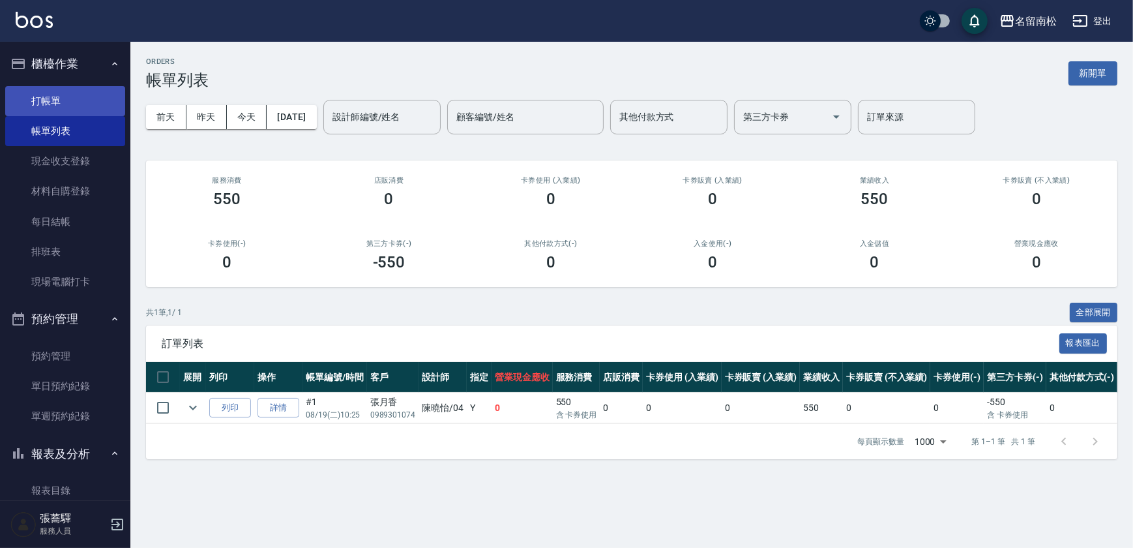
click at [70, 104] on link "打帳單" at bounding box center [65, 101] width 120 height 30
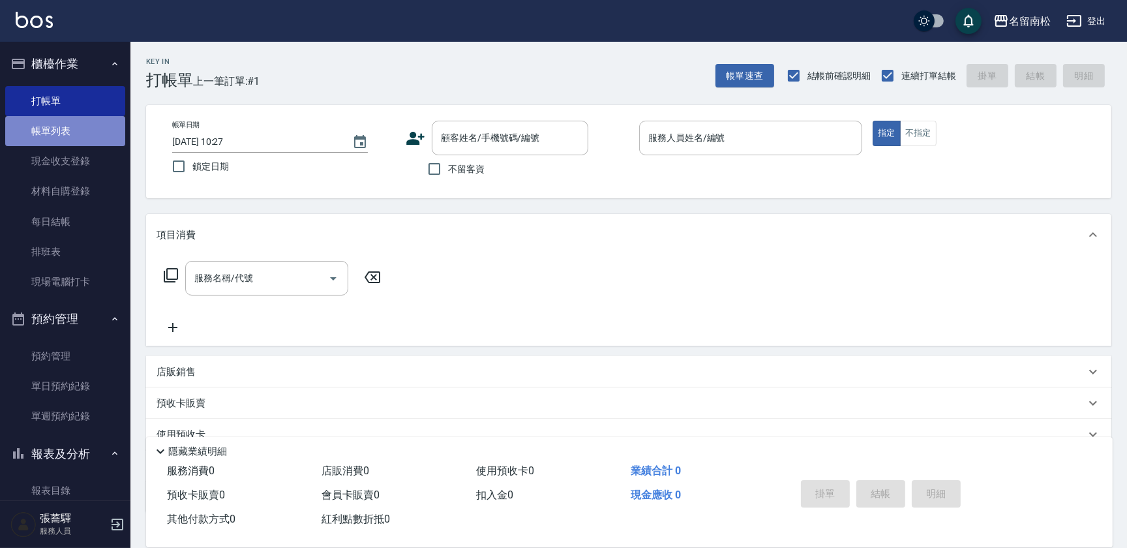
click at [72, 135] on link "帳單列表" at bounding box center [65, 131] width 120 height 30
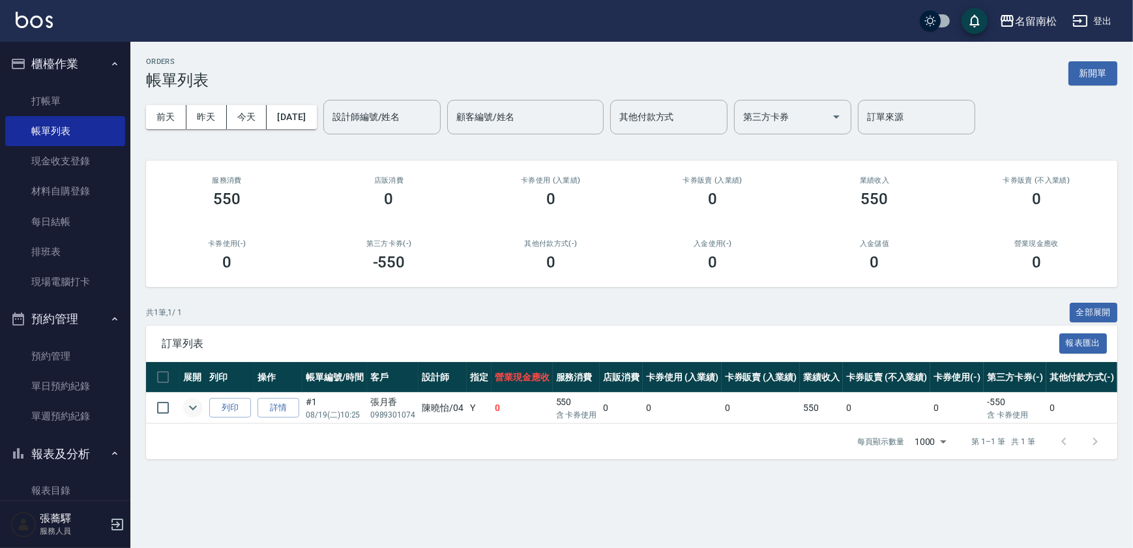
click at [198, 410] on icon "expand row" at bounding box center [193, 408] width 16 height 16
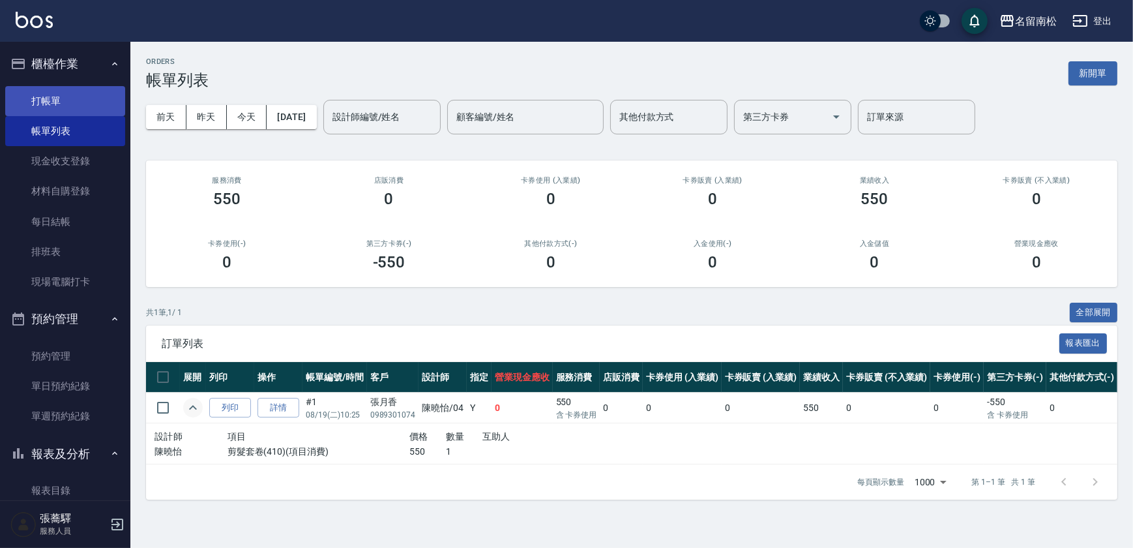
click at [52, 97] on link "打帳單" at bounding box center [65, 101] width 120 height 30
